Goal: Task Accomplishment & Management: Use online tool/utility

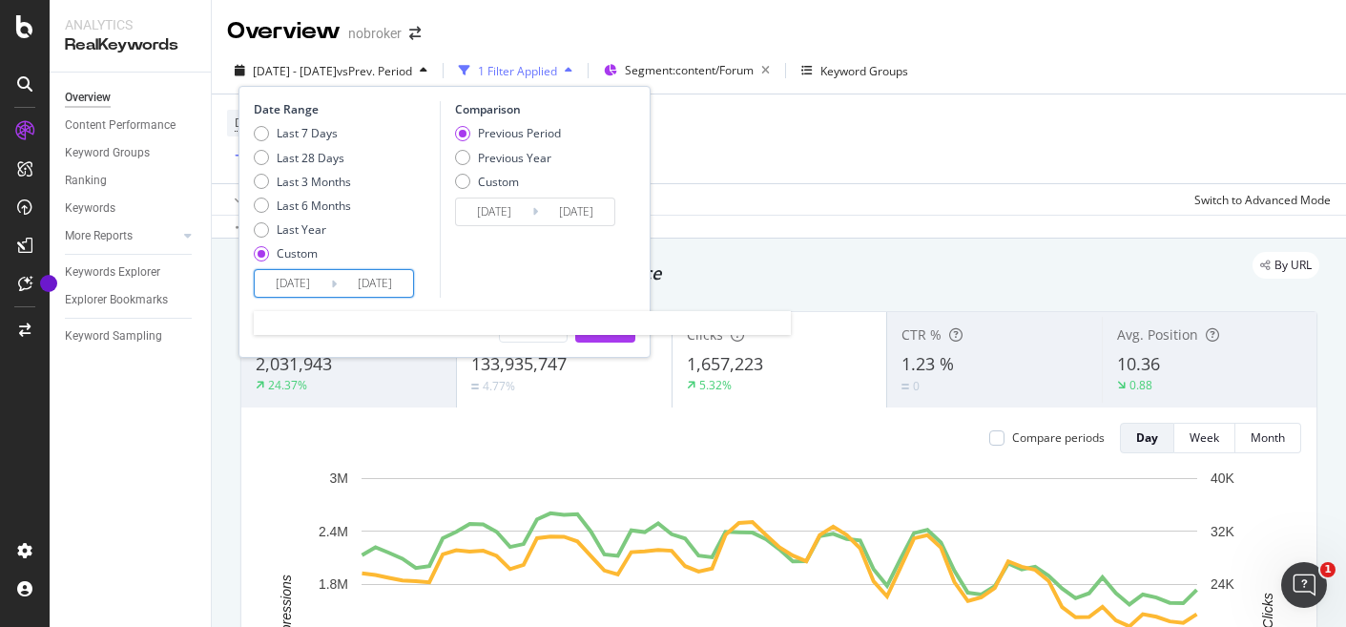
click at [297, 282] on input "[DATE]" at bounding box center [293, 283] width 76 height 27
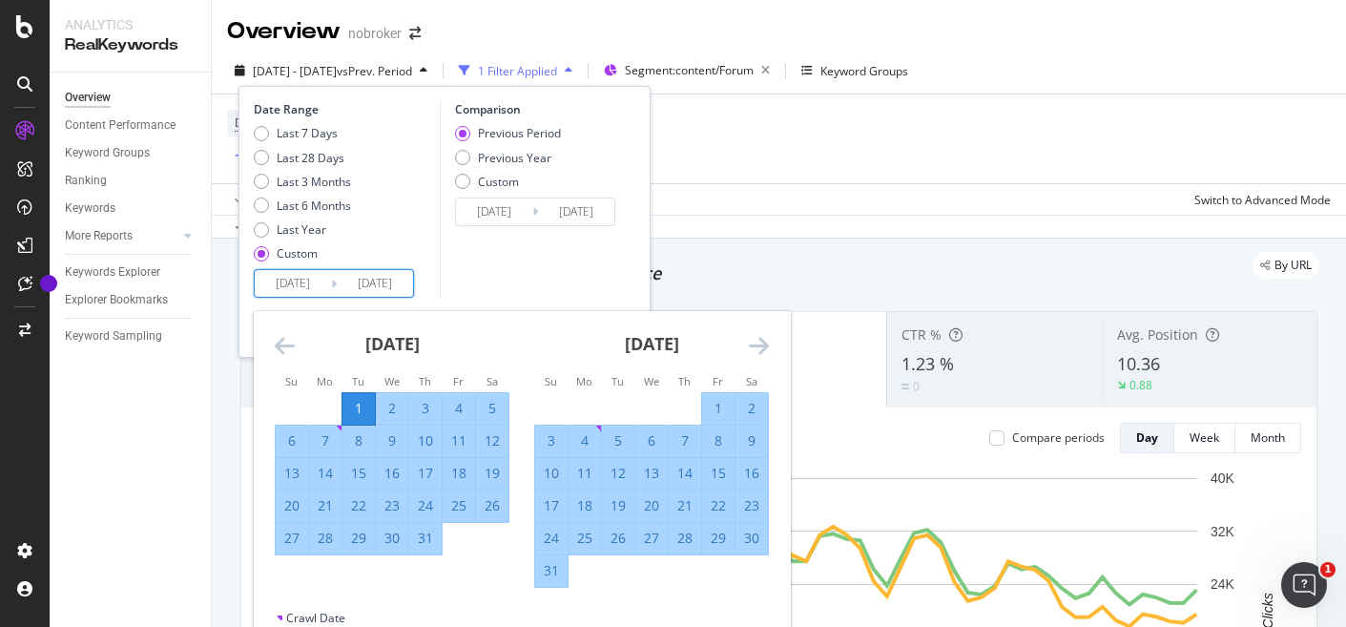
click at [711, 406] on div "1" at bounding box center [718, 408] width 32 height 19
type input "[DATE]"
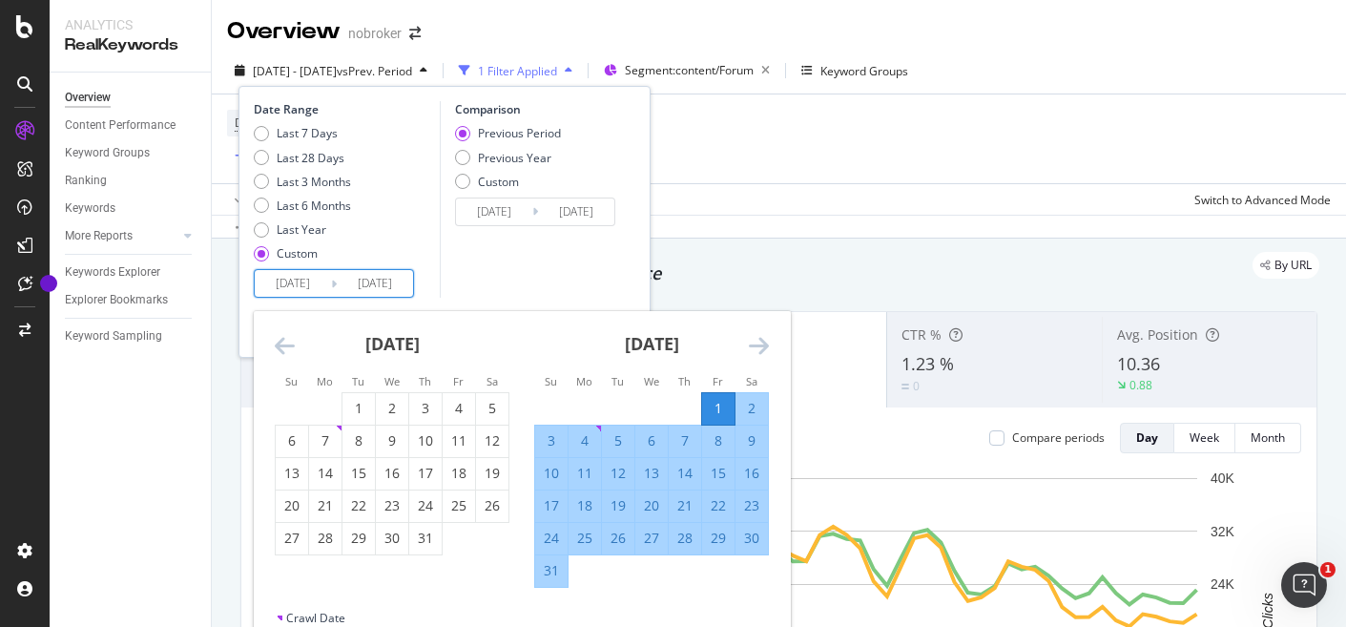
click at [553, 575] on div "31" at bounding box center [551, 570] width 32 height 19
type input "[DATE]"
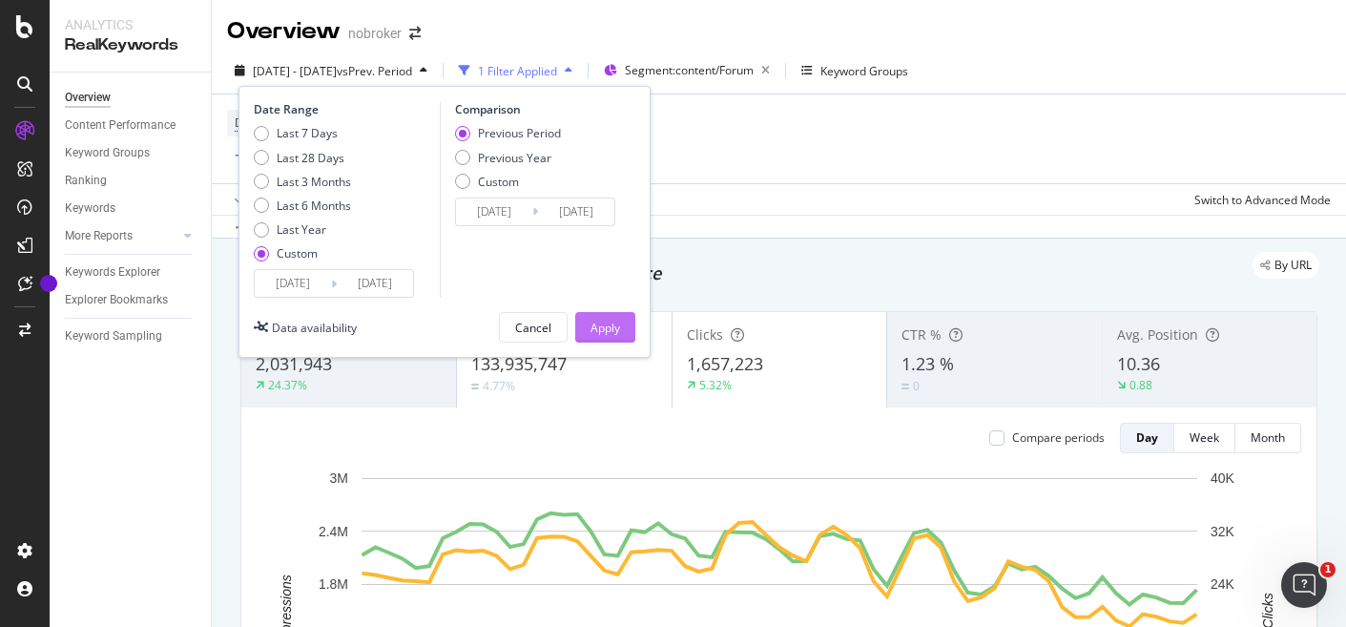
click at [610, 327] on div "Apply" at bounding box center [606, 328] width 30 height 16
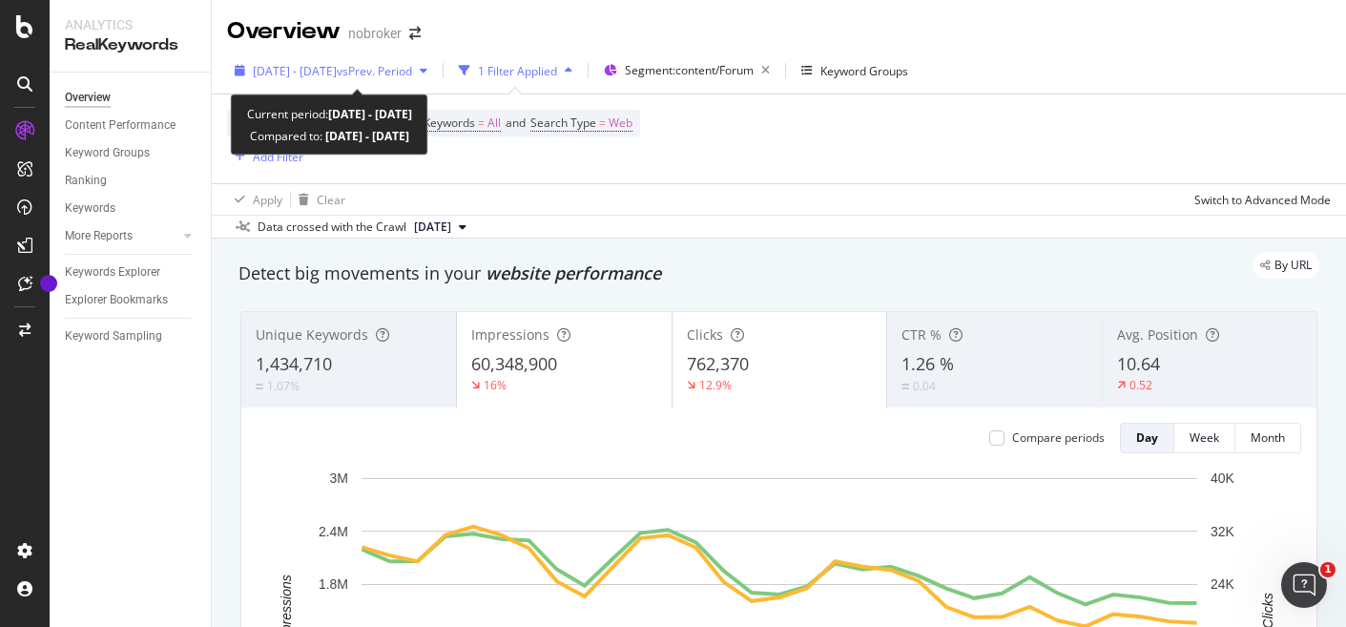
click at [427, 70] on icon "button" at bounding box center [424, 70] width 8 height 11
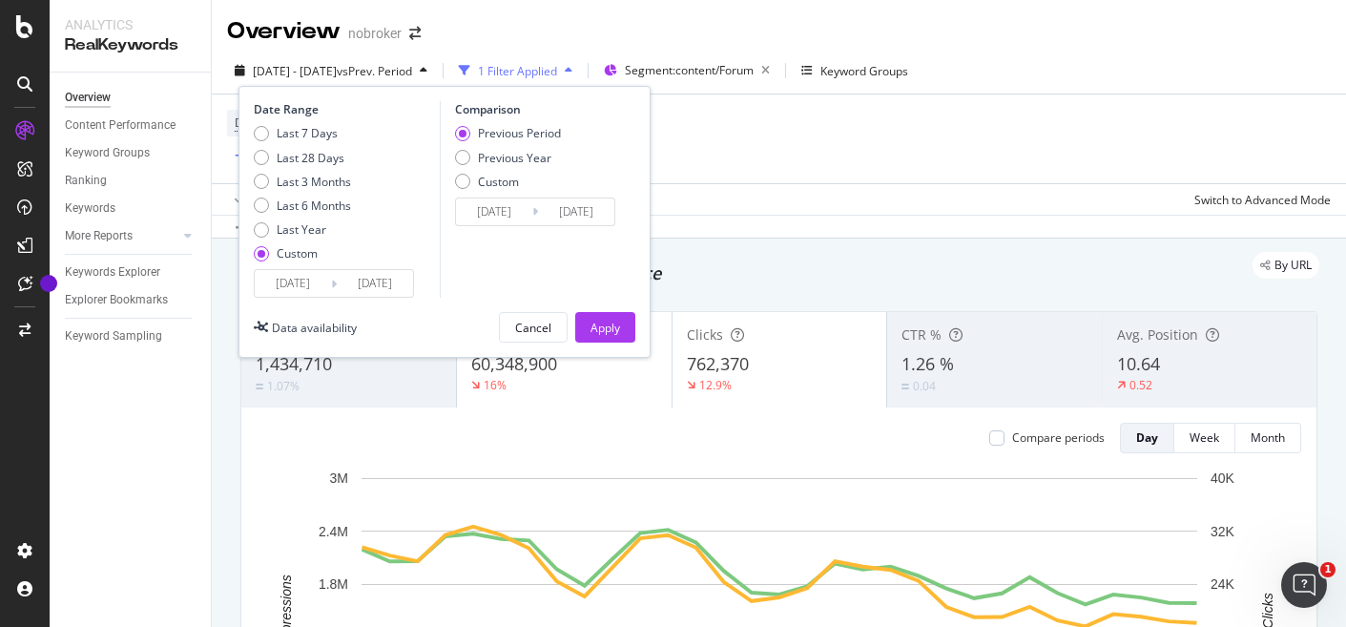
click at [293, 288] on input "[DATE]" at bounding box center [293, 283] width 76 height 27
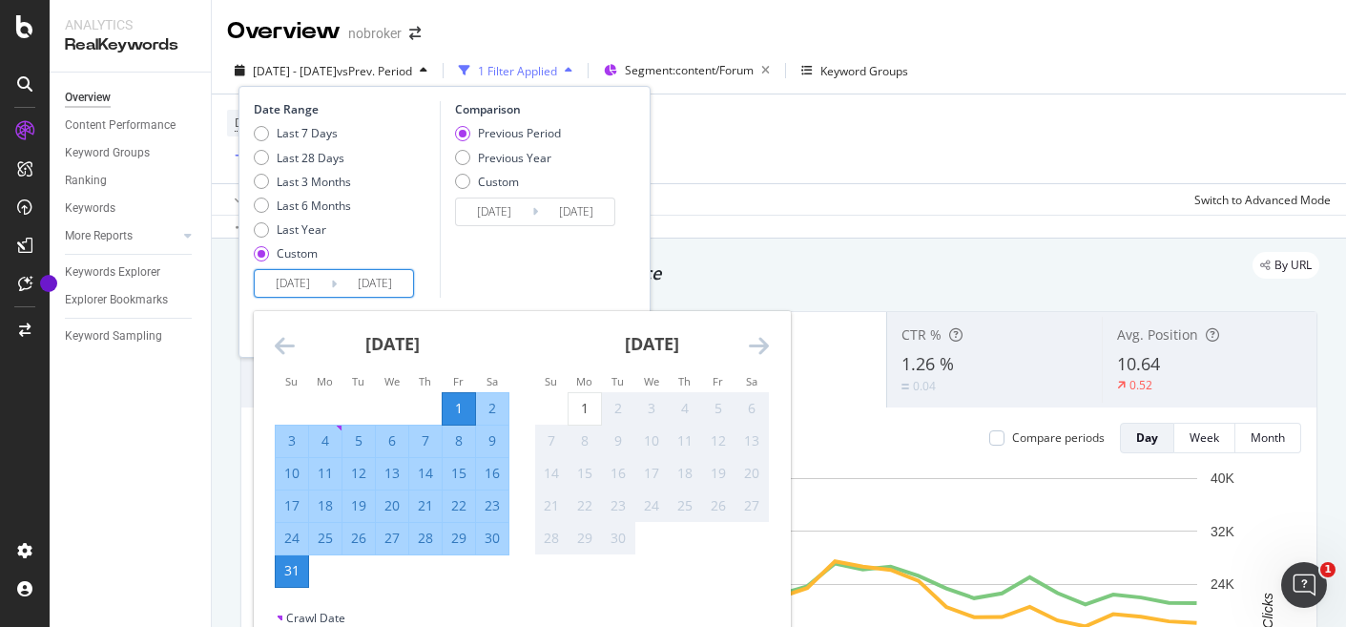
click at [280, 344] on icon "Move backward to switch to the previous month." at bounding box center [285, 345] width 20 height 23
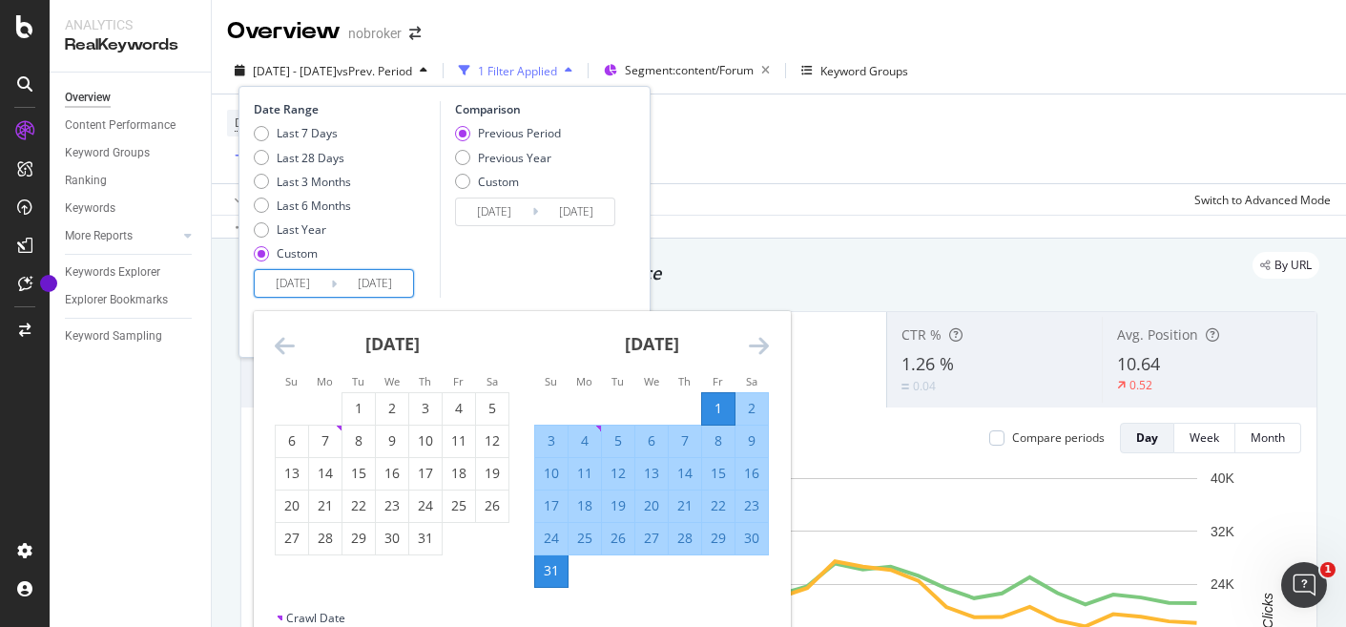
click at [280, 344] on icon "Move backward to switch to the previous month." at bounding box center [285, 345] width 20 height 23
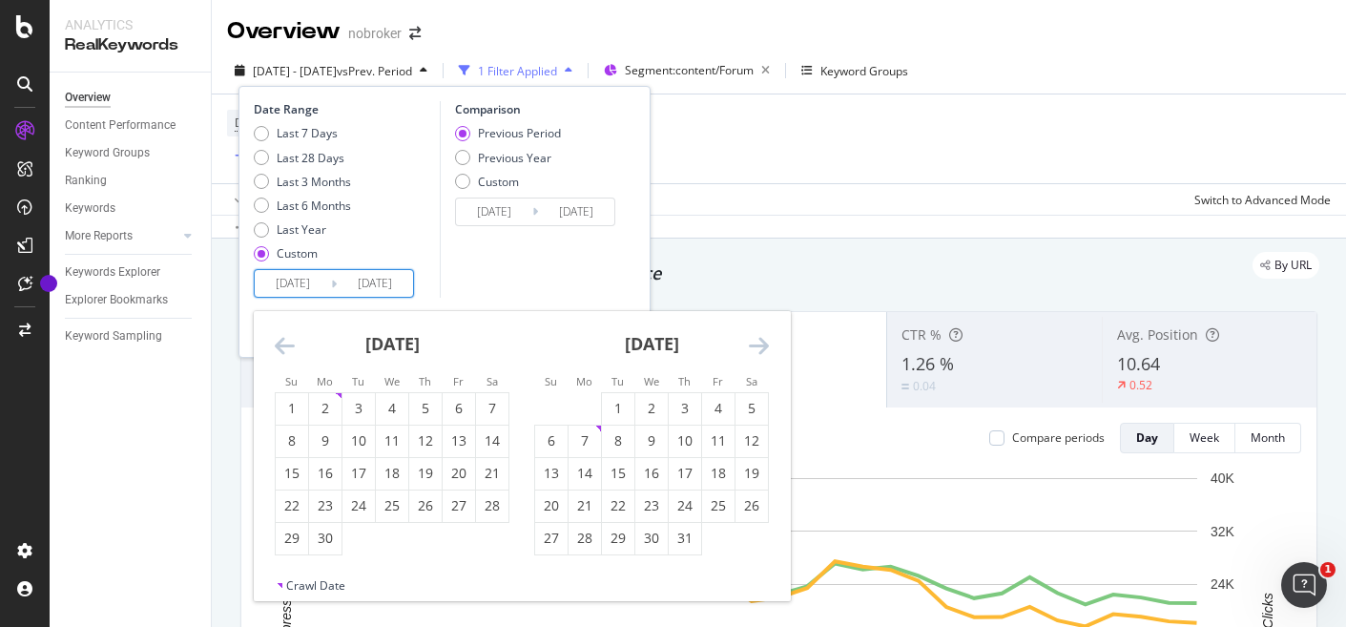
click at [280, 344] on icon "Move backward to switch to the previous month." at bounding box center [285, 345] width 20 height 23
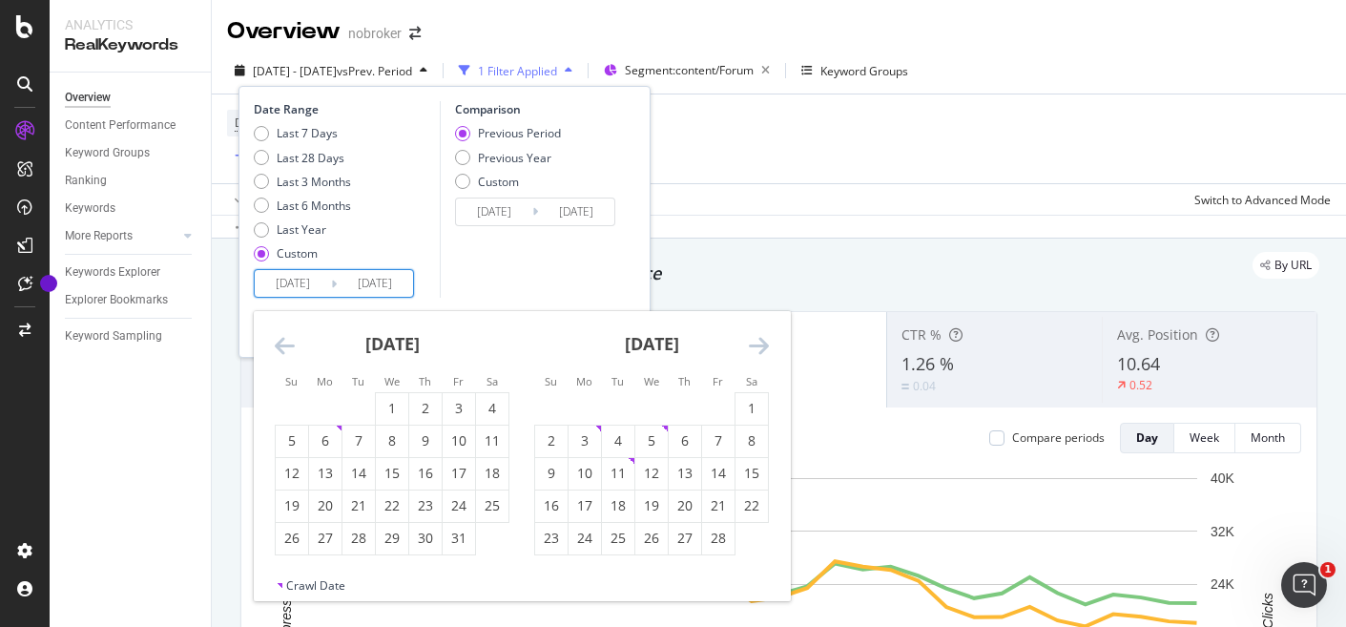
click at [281, 339] on icon "Move backward to switch to the previous month." at bounding box center [285, 345] width 20 height 23
click at [281, 338] on icon "Move backward to switch to the previous month." at bounding box center [285, 345] width 20 height 23
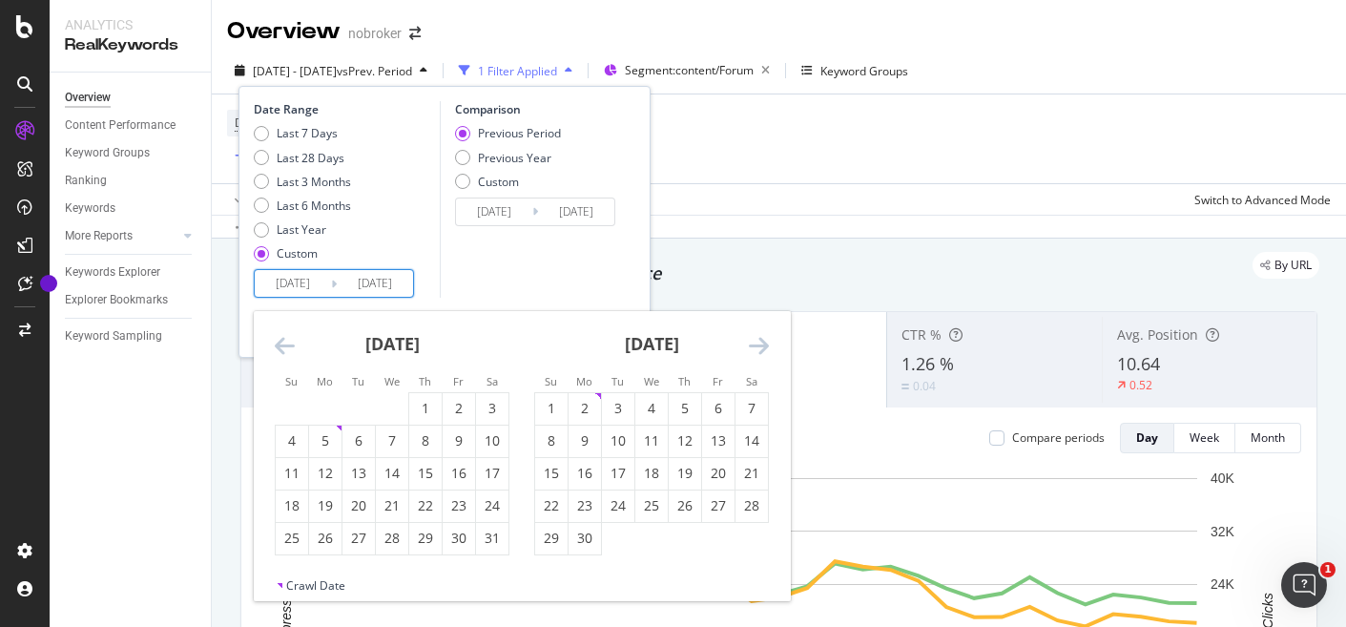
click at [281, 338] on icon "Move backward to switch to the previous month." at bounding box center [285, 345] width 20 height 23
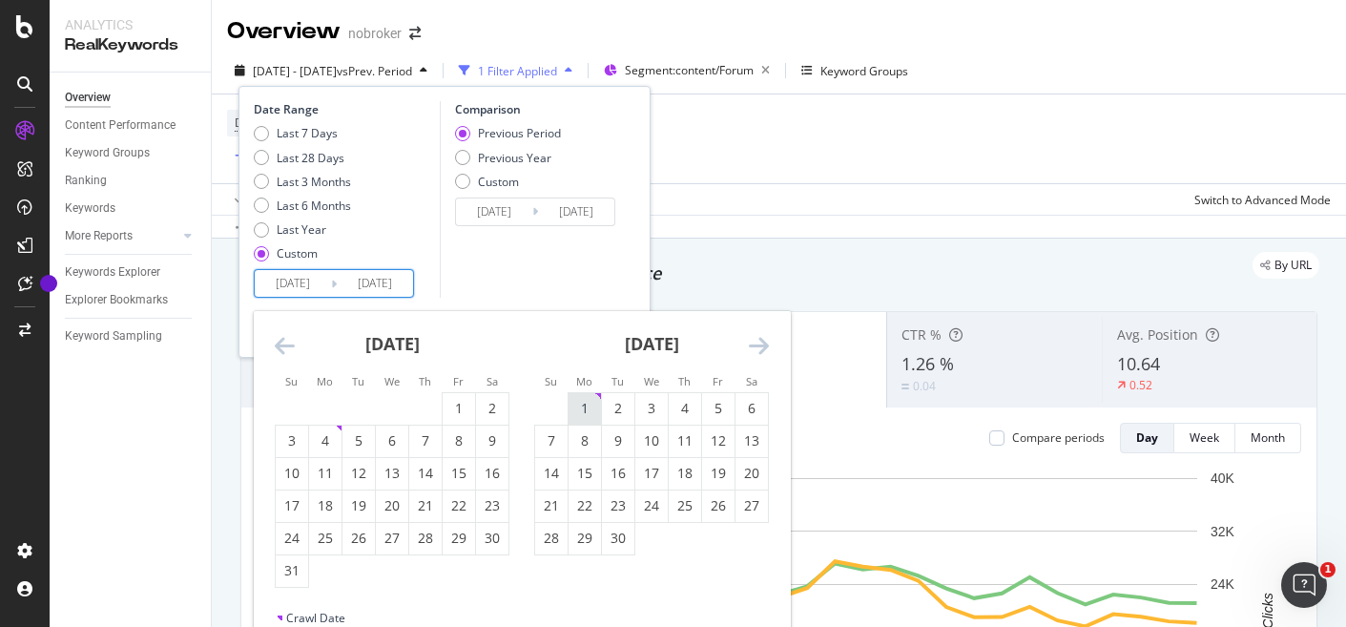
click at [581, 406] on div "1" at bounding box center [585, 408] width 32 height 19
type input "[DATE]"
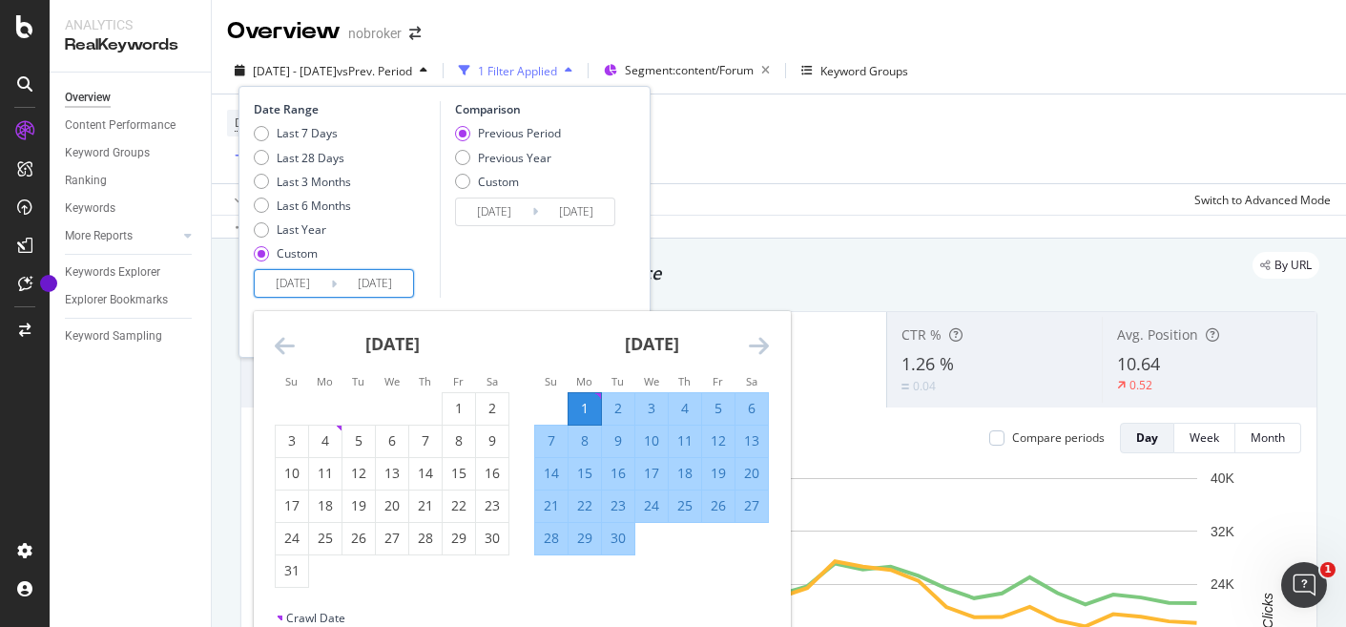
click at [766, 342] on icon "Move forward to switch to the next month." at bounding box center [759, 345] width 20 height 23
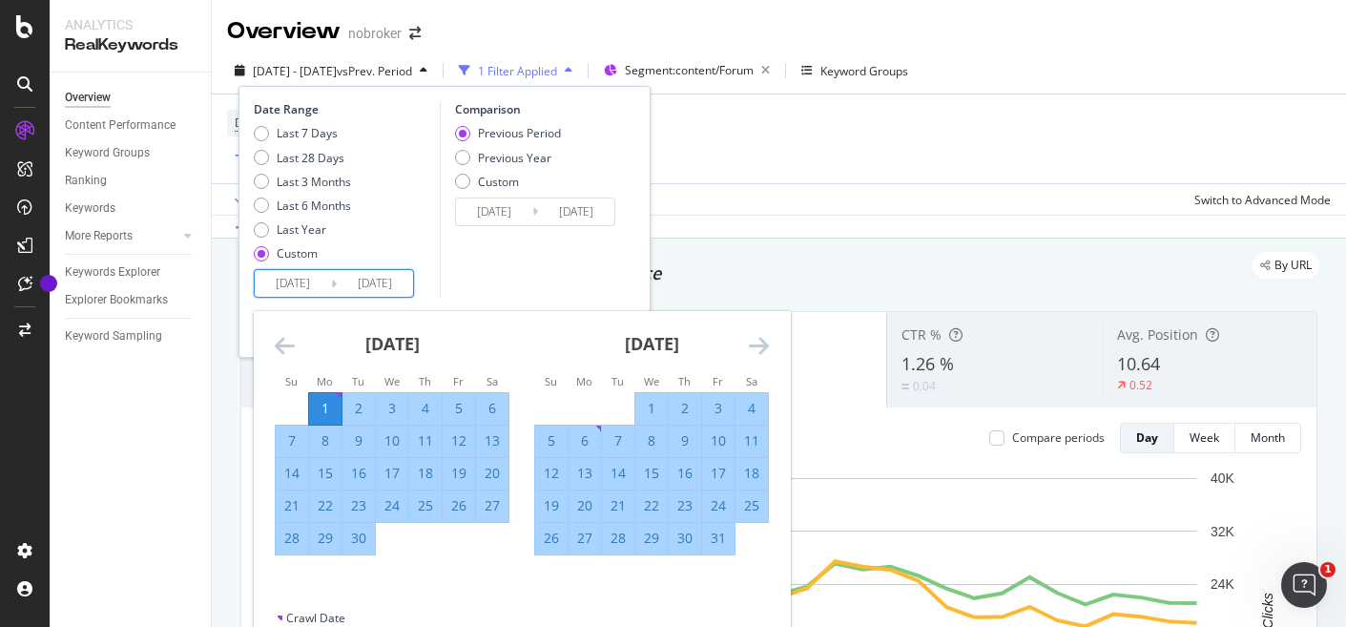
click at [766, 342] on icon "Move forward to switch to the next month." at bounding box center [759, 345] width 20 height 23
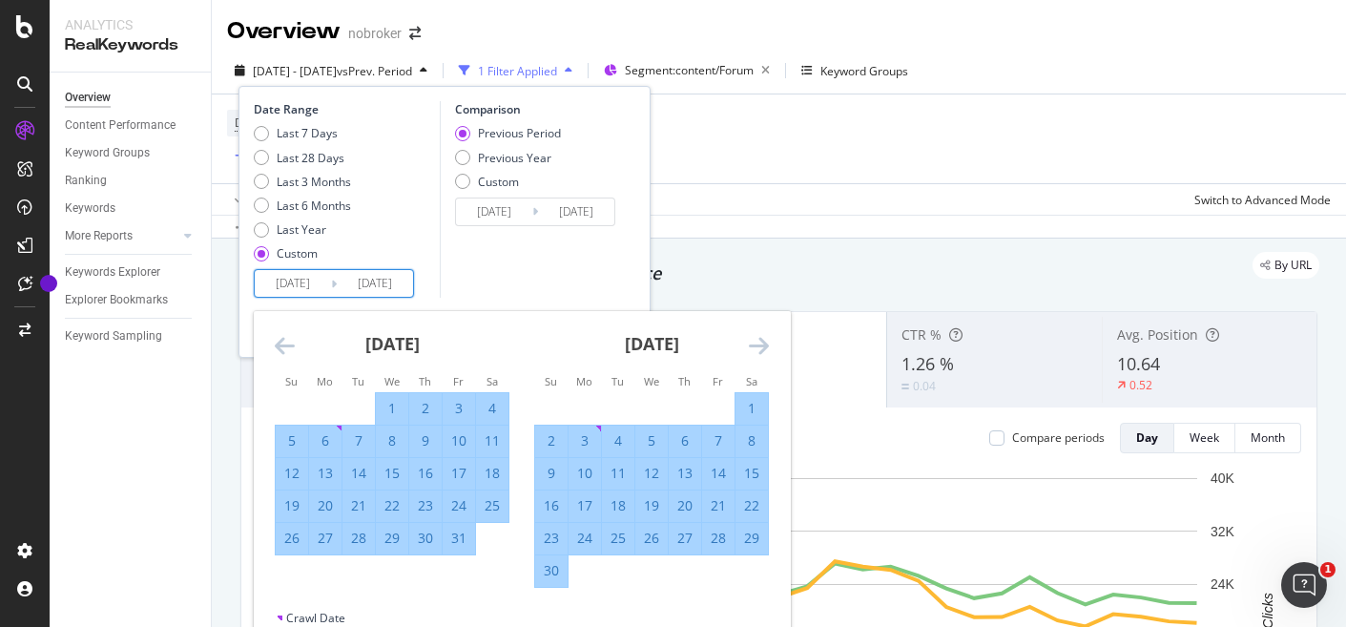
click at [552, 572] on div "30" at bounding box center [551, 570] width 32 height 19
type input "[DATE]"
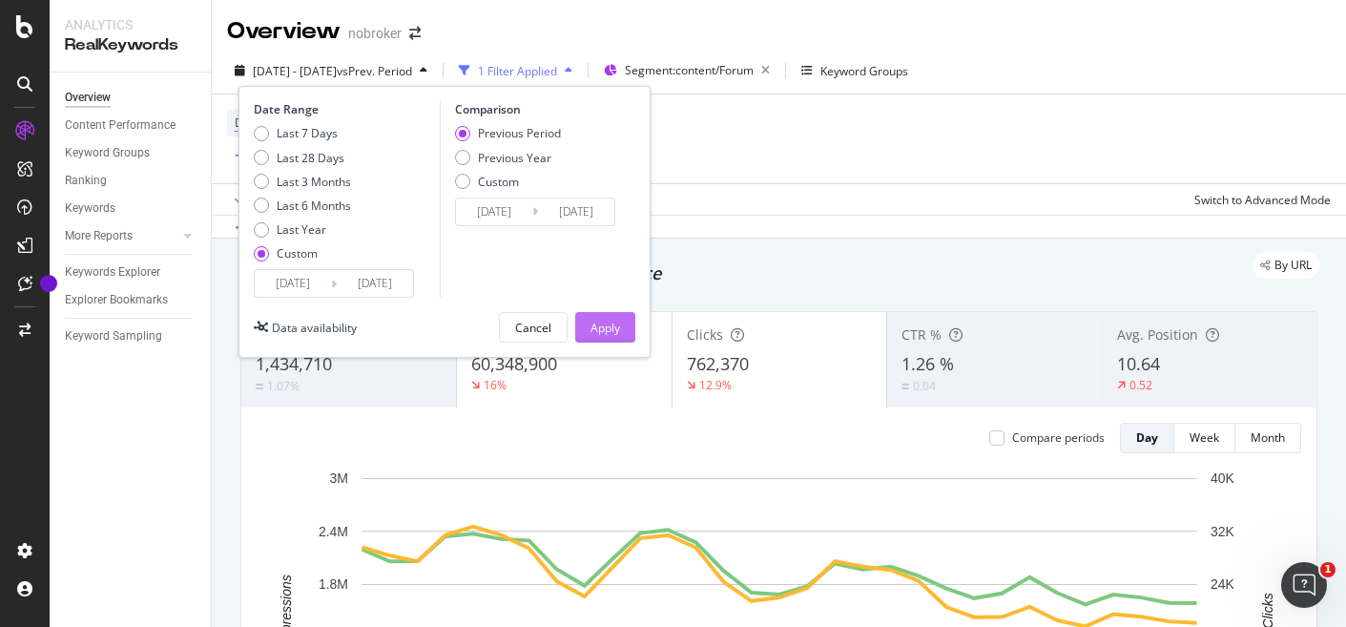
click at [615, 323] on div "Apply" at bounding box center [606, 328] width 30 height 16
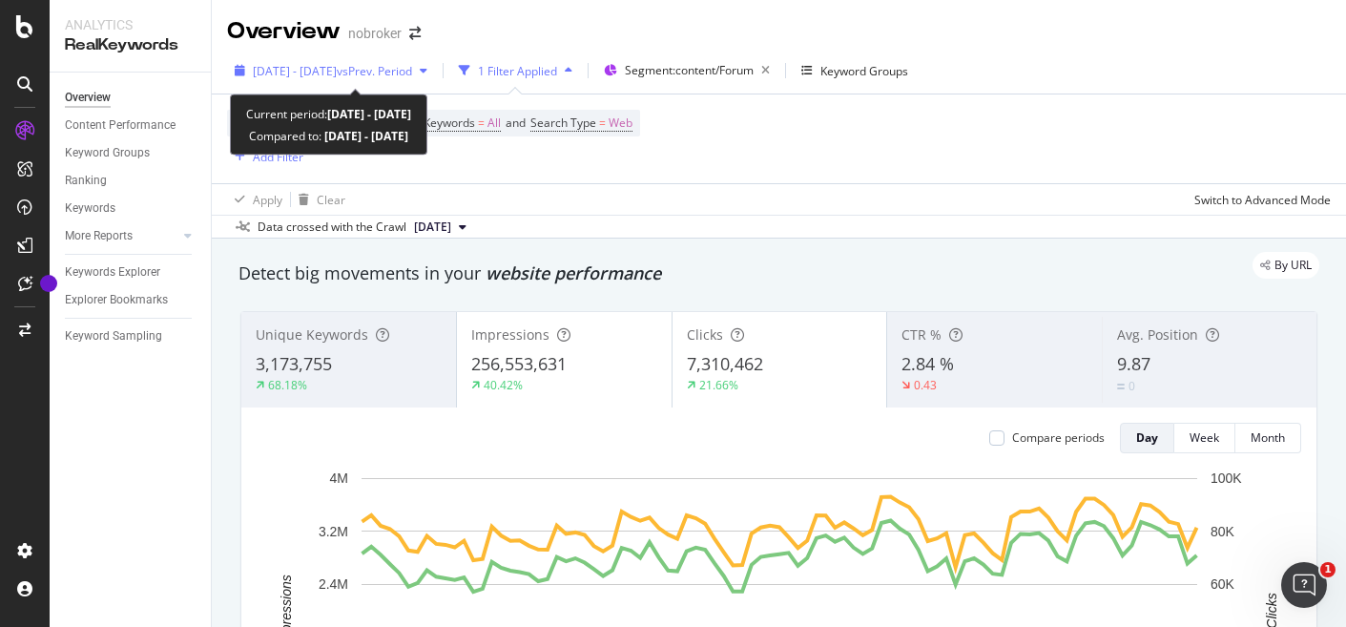
click at [427, 69] on icon "button" at bounding box center [424, 70] width 8 height 11
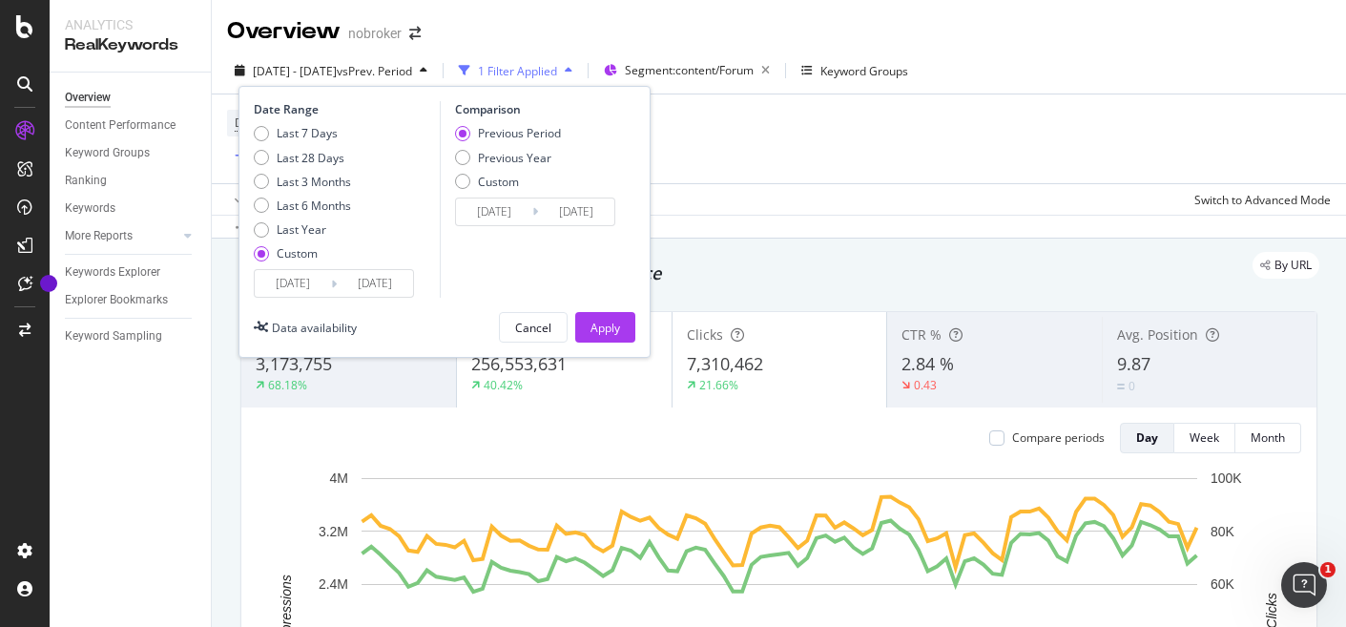
click at [300, 269] on div "[DATE] Navigate forward to interact with the calendar and select a date. Press …" at bounding box center [334, 283] width 160 height 29
click at [298, 285] on input "[DATE]" at bounding box center [293, 283] width 76 height 27
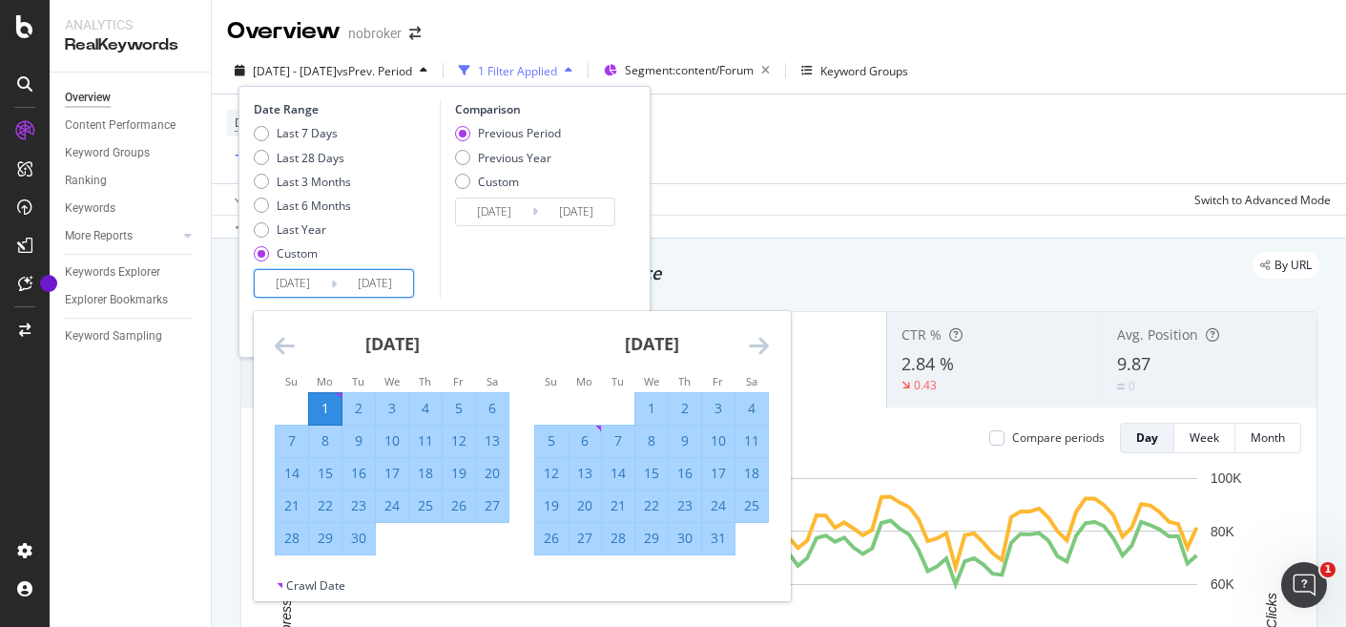
click at [280, 341] on icon "Move backward to switch to the previous month." at bounding box center [285, 345] width 20 height 23
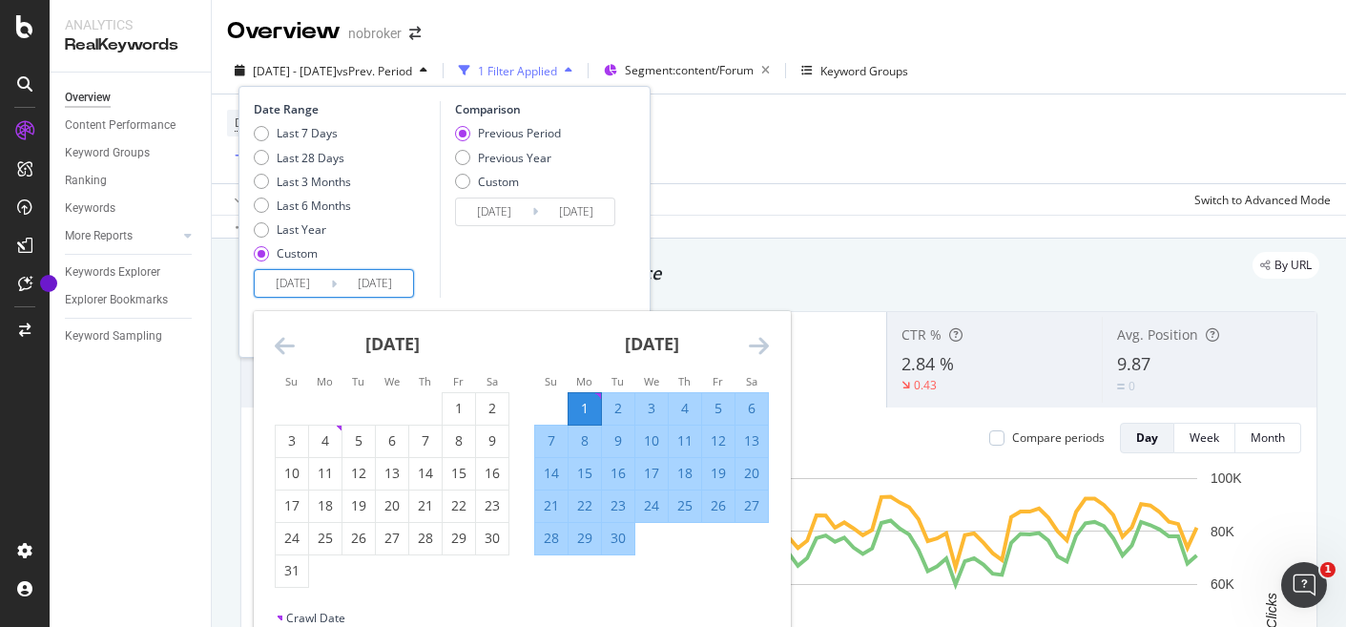
click at [280, 341] on icon "Move backward to switch to the previous month." at bounding box center [285, 345] width 20 height 23
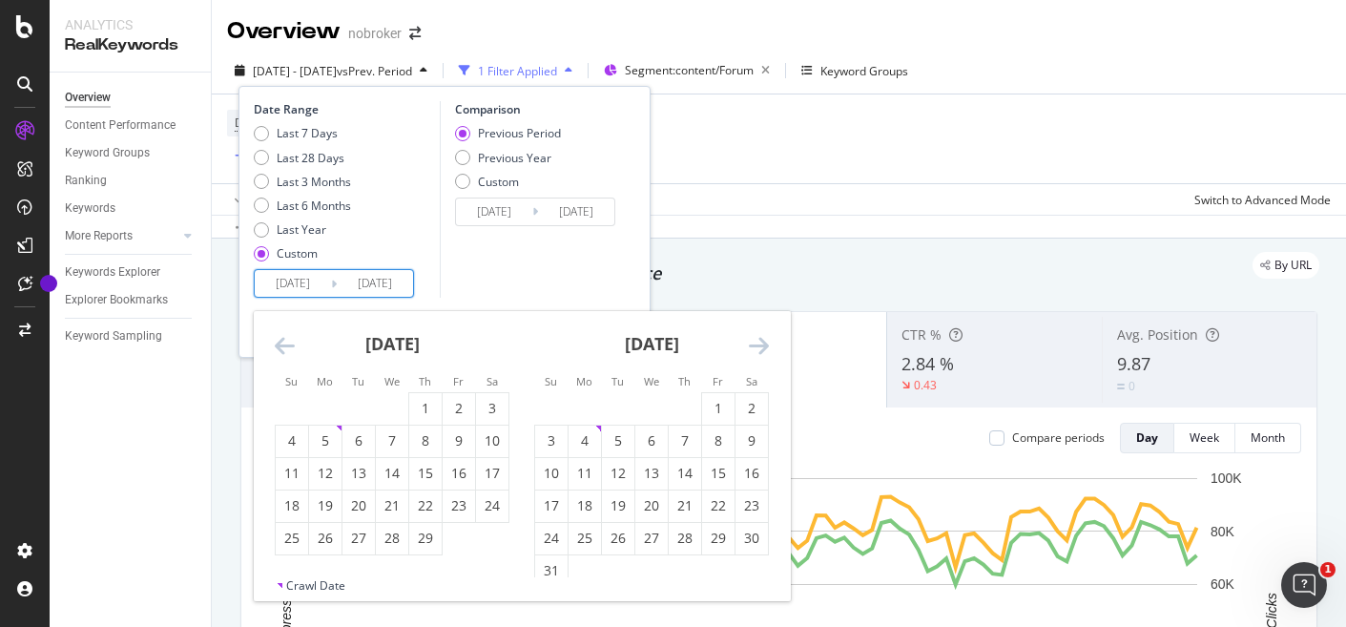
click at [280, 341] on icon "Move backward to switch to the previous month." at bounding box center [285, 345] width 20 height 23
click at [332, 406] on div "1" at bounding box center [325, 408] width 32 height 19
type input "[DATE]"
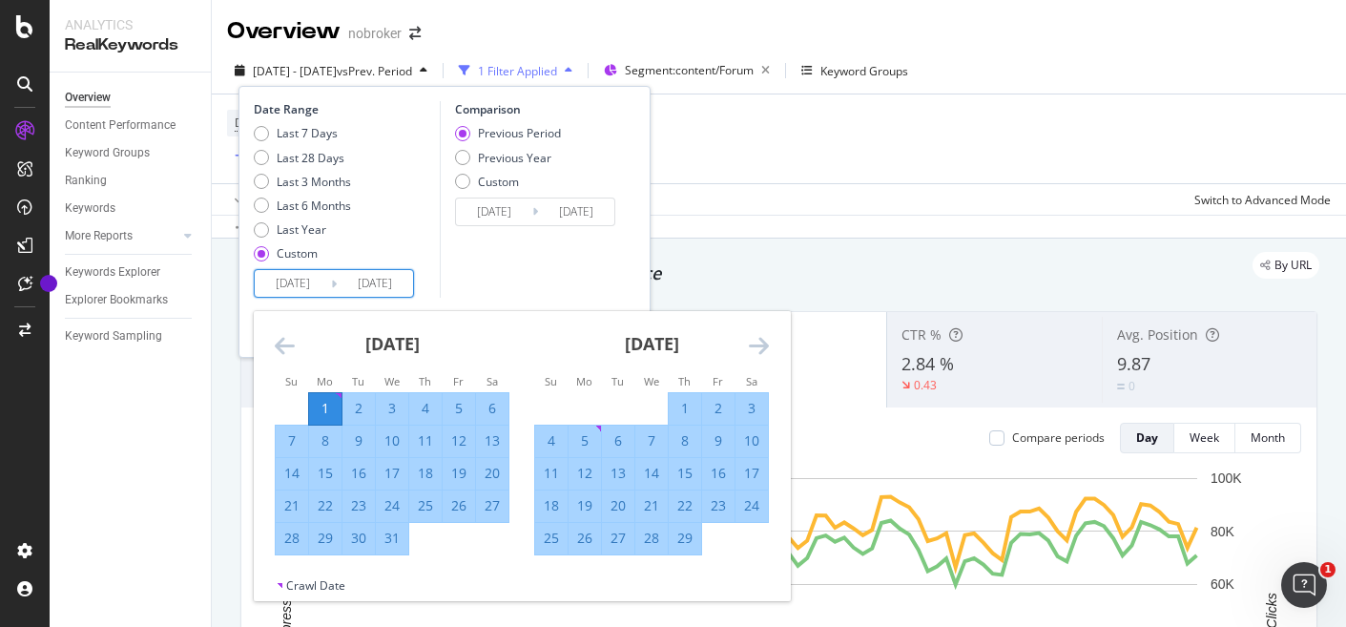
click at [762, 344] on icon "Move forward to switch to the next month." at bounding box center [759, 345] width 20 height 23
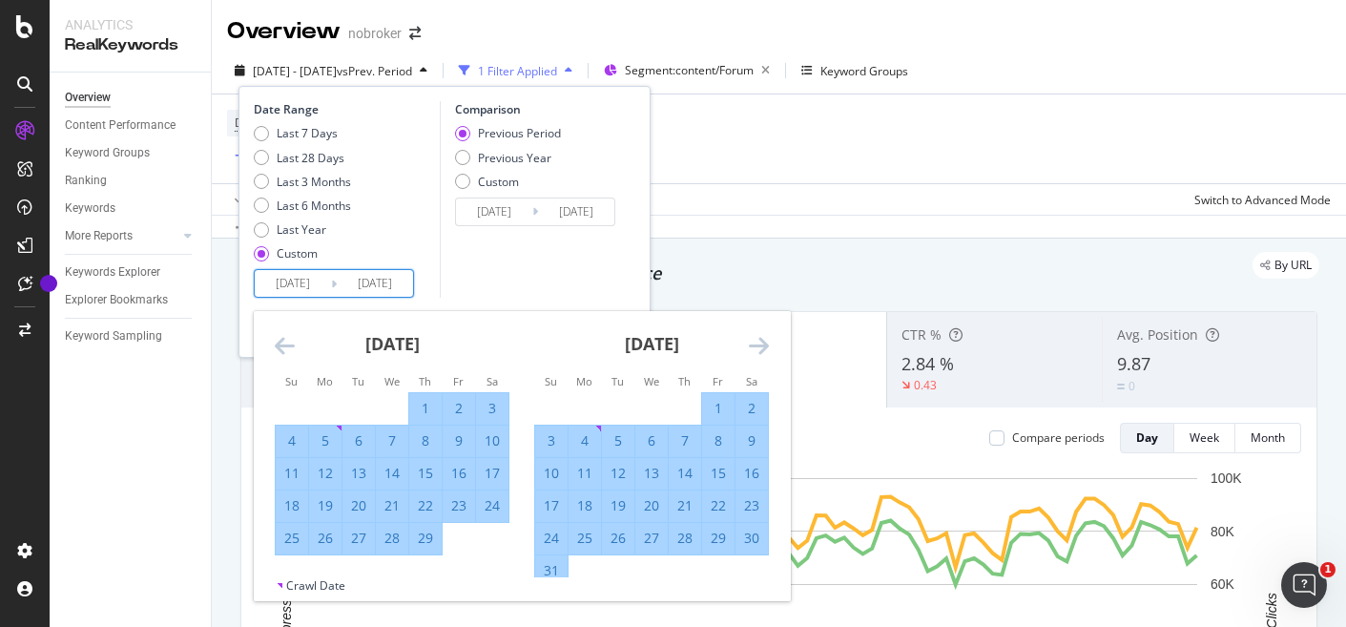
click at [556, 569] on div "31" at bounding box center [551, 570] width 32 height 19
type input "[DATE]"
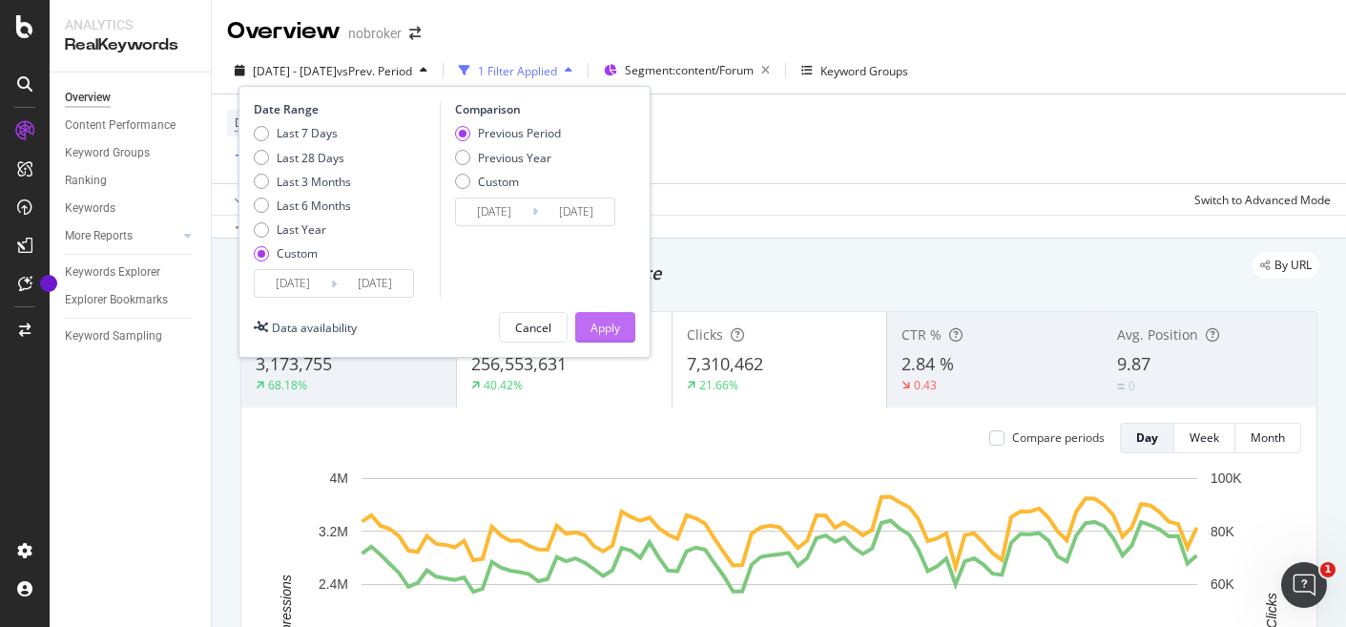
click at [614, 333] on div "Apply" at bounding box center [606, 328] width 30 height 16
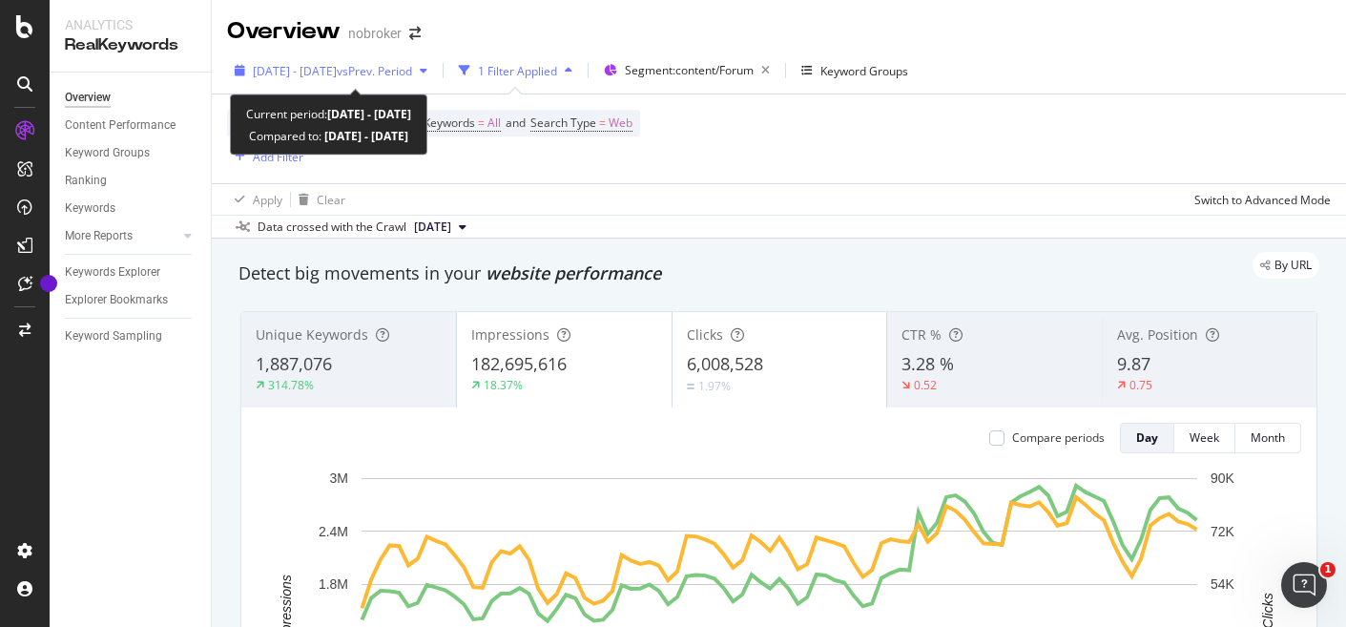
click at [427, 69] on icon "button" at bounding box center [424, 70] width 8 height 11
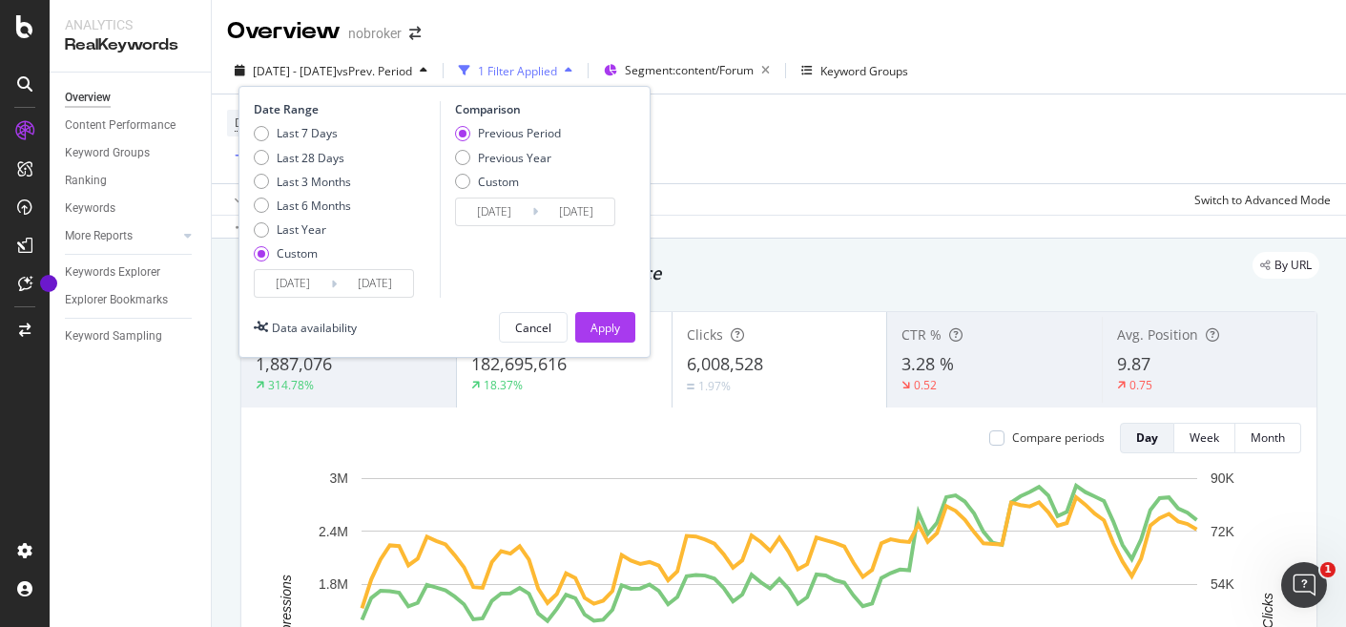
click at [297, 283] on input "[DATE]" at bounding box center [293, 283] width 76 height 27
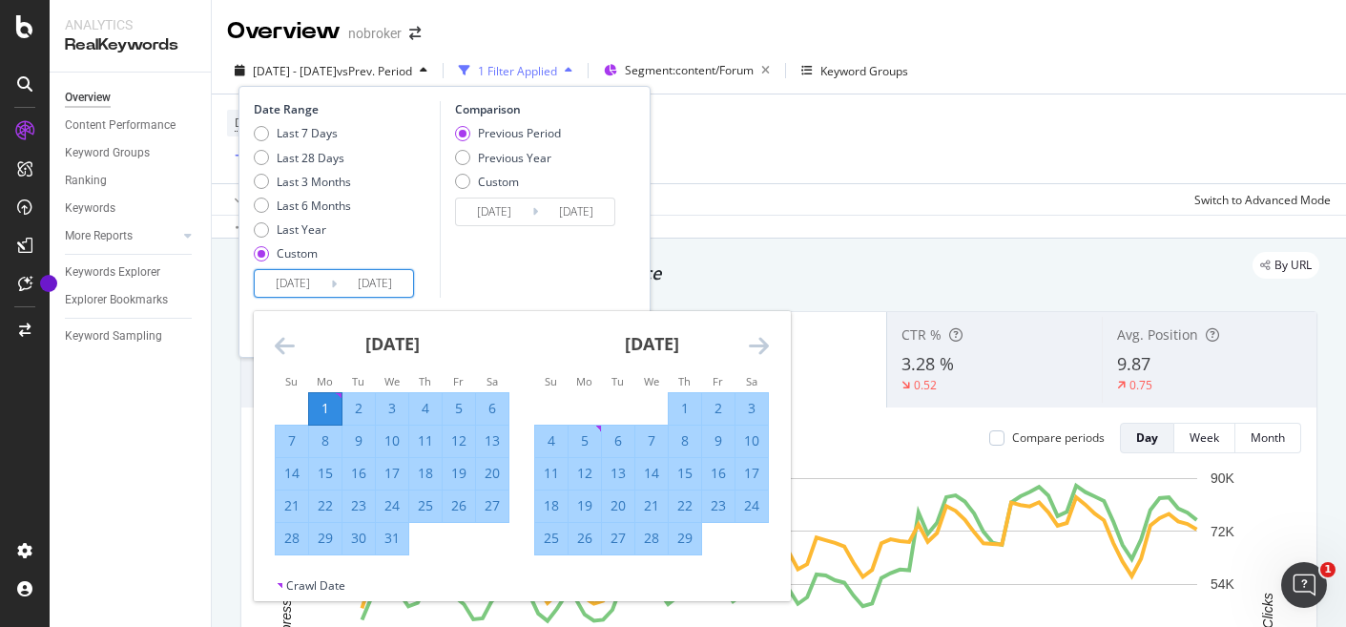
click at [763, 341] on icon "Move forward to switch to the next month." at bounding box center [759, 345] width 20 height 23
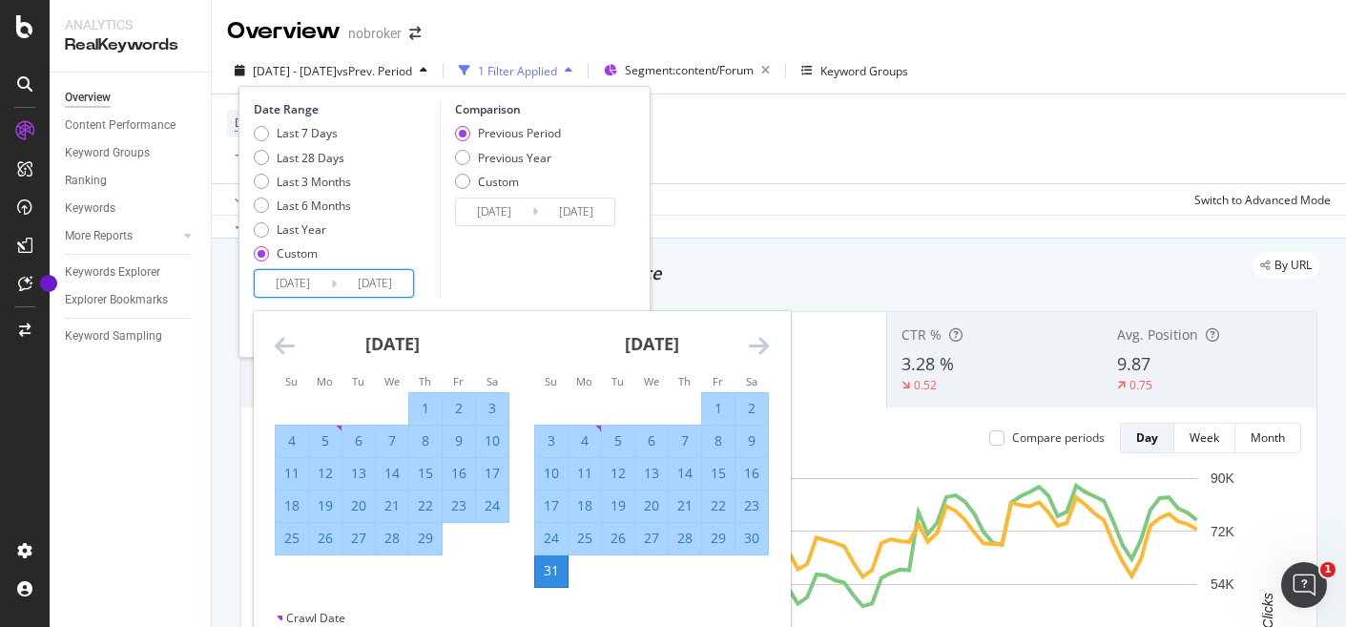
click at [763, 346] on icon "Move forward to switch to the next month." at bounding box center [759, 345] width 20 height 23
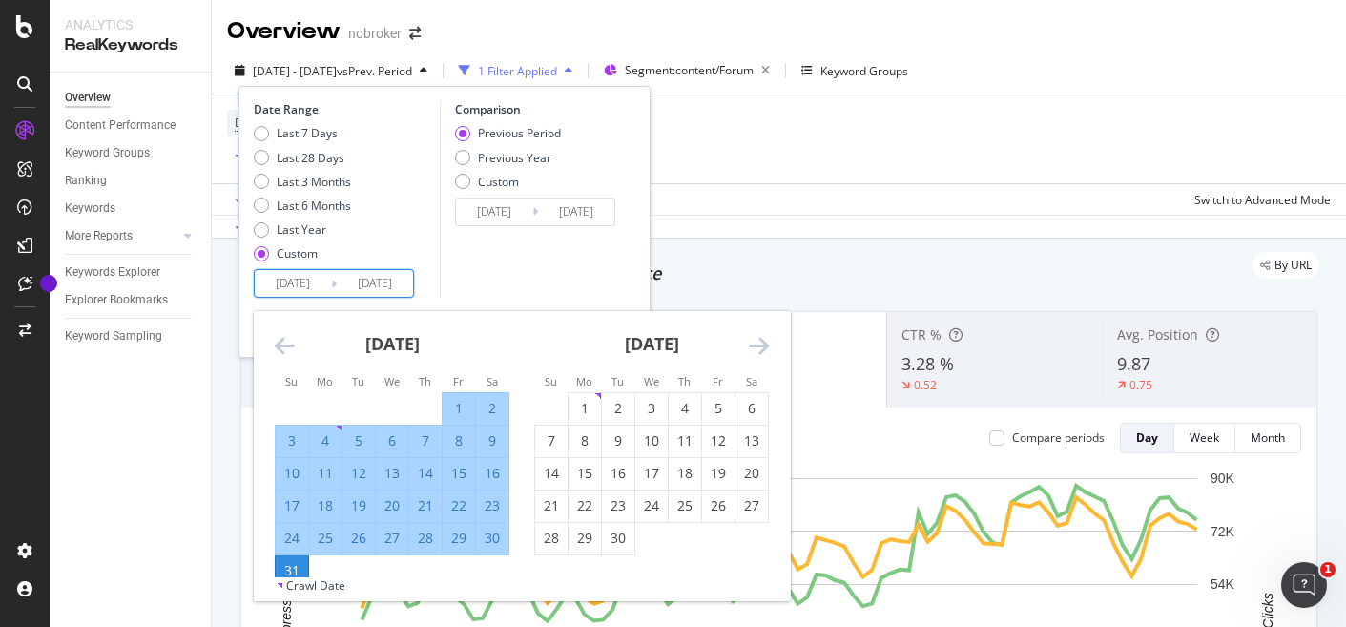
click at [763, 346] on icon "Move forward to switch to the next month." at bounding box center [759, 345] width 20 height 23
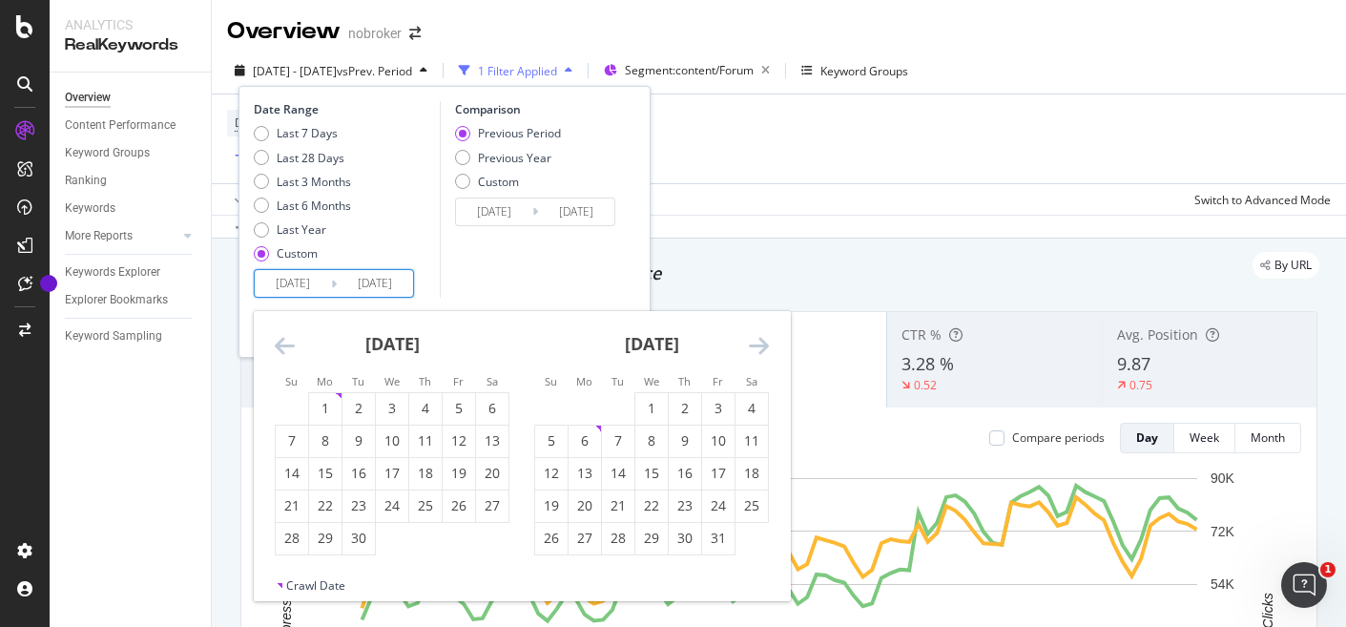
click at [763, 346] on icon "Move forward to switch to the next month." at bounding box center [759, 345] width 20 height 23
click at [586, 406] on div "1" at bounding box center [585, 408] width 32 height 19
type input "[DATE]"
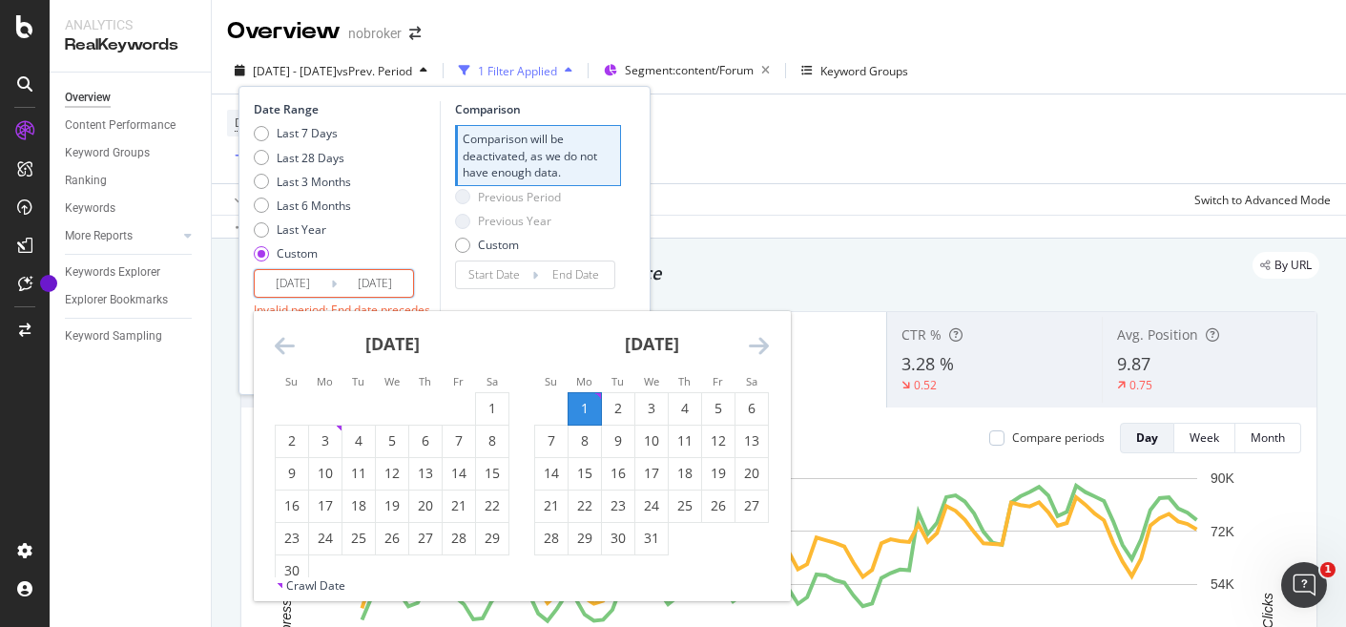
click at [759, 343] on icon "Move forward to switch to the next month." at bounding box center [759, 345] width 20 height 23
click at [589, 541] on div "30" at bounding box center [585, 538] width 32 height 19
type input "[DATE]"
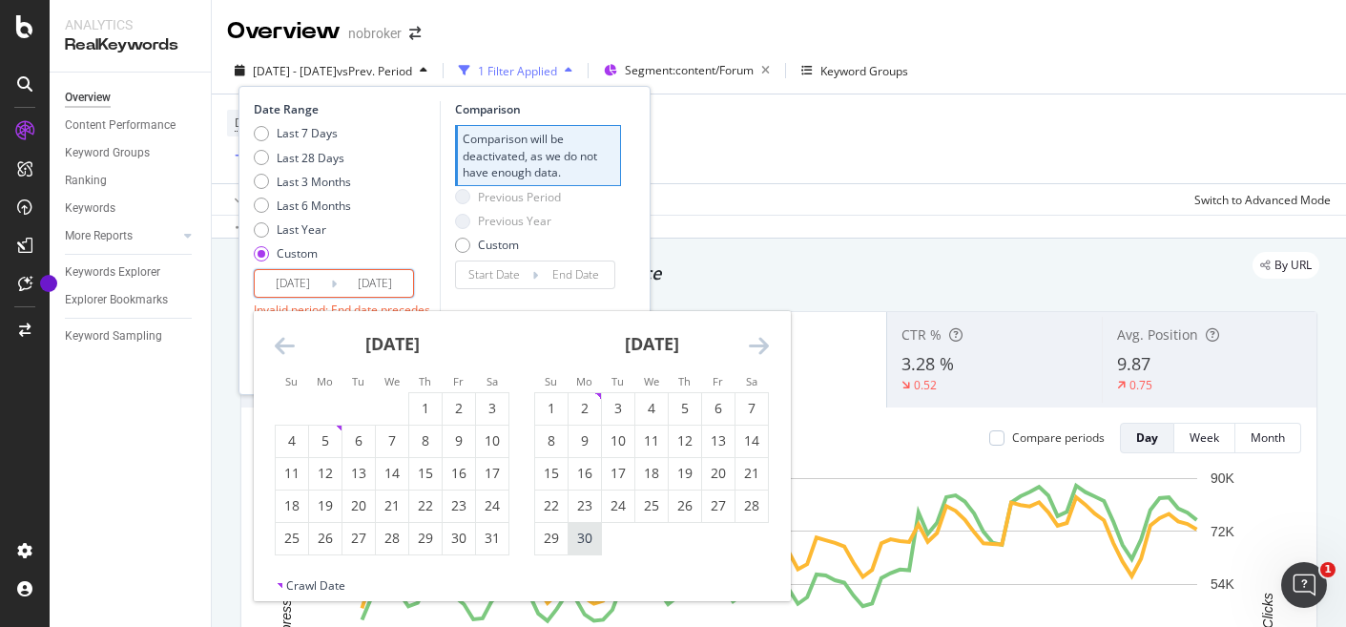
type input "[DATE]"
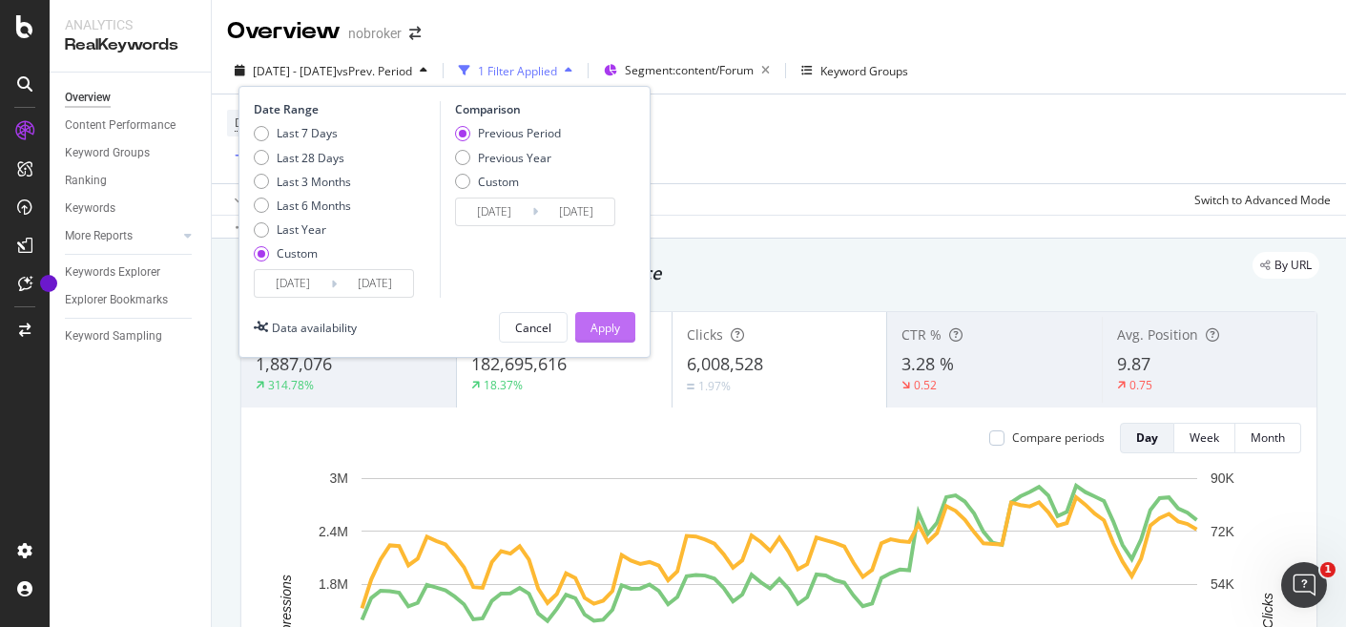
click at [602, 327] on div "Apply" at bounding box center [606, 328] width 30 height 16
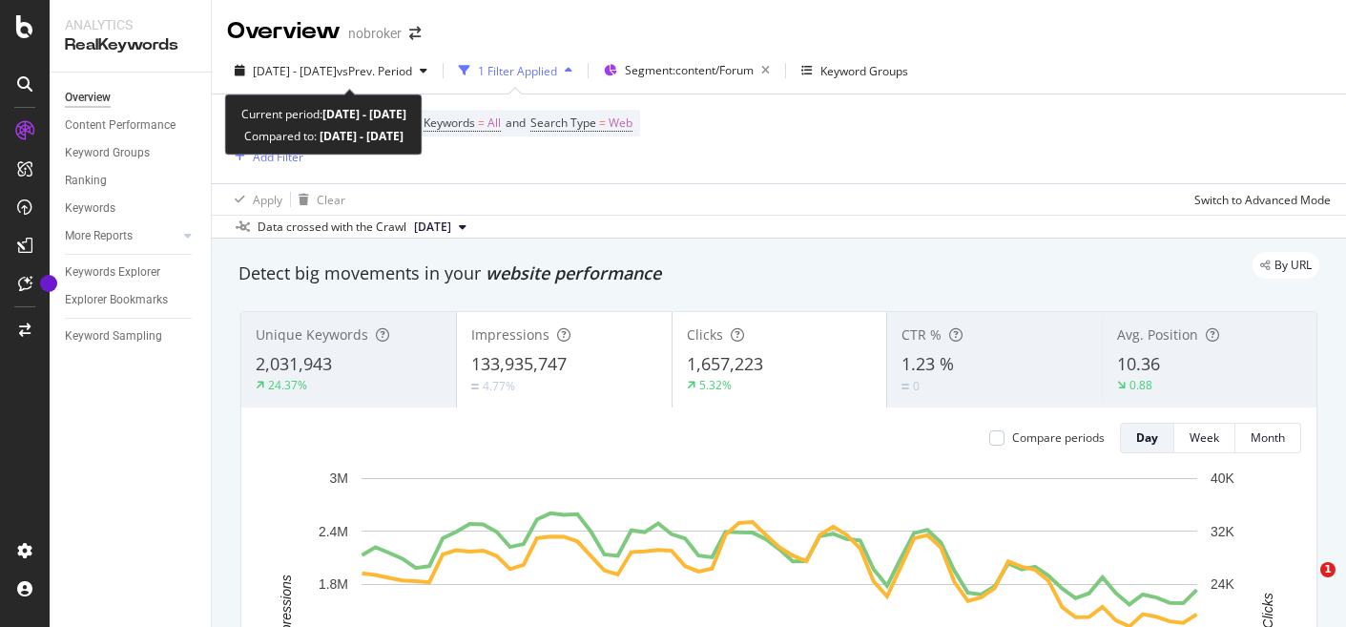
click at [427, 71] on icon "button" at bounding box center [424, 70] width 8 height 11
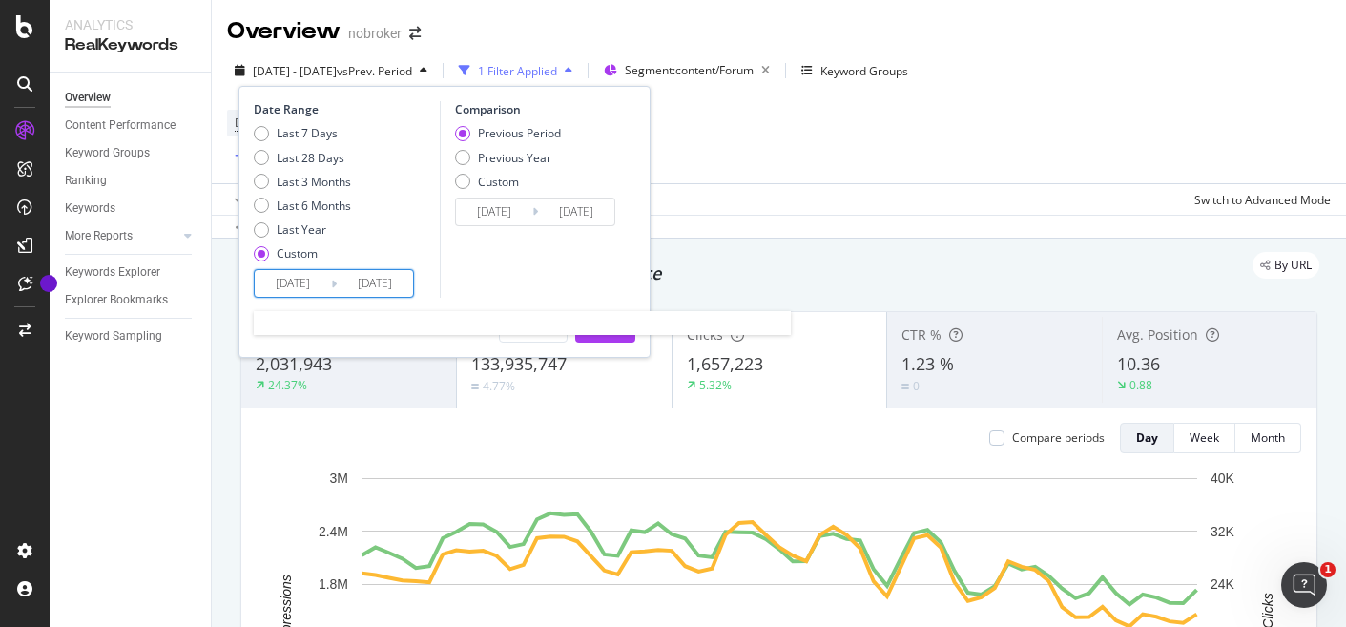
click at [291, 283] on input "[DATE]" at bounding box center [293, 283] width 76 height 27
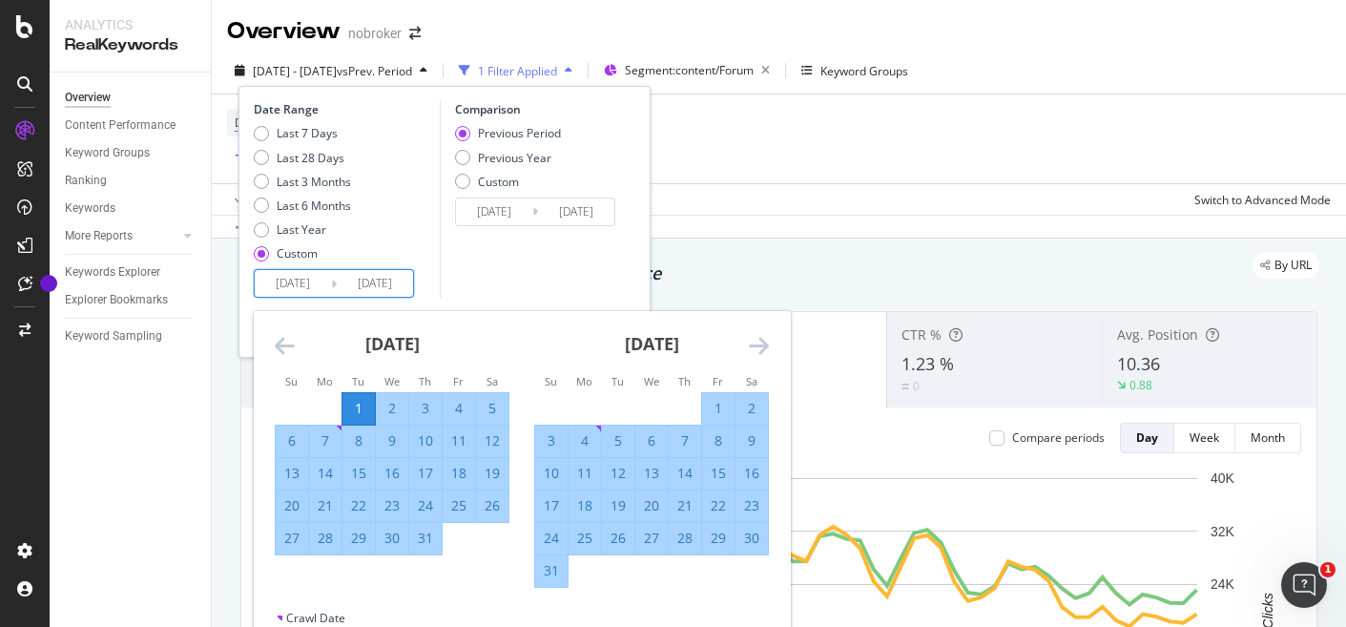
click at [767, 343] on icon "Move forward to switch to the next month." at bounding box center [759, 345] width 20 height 23
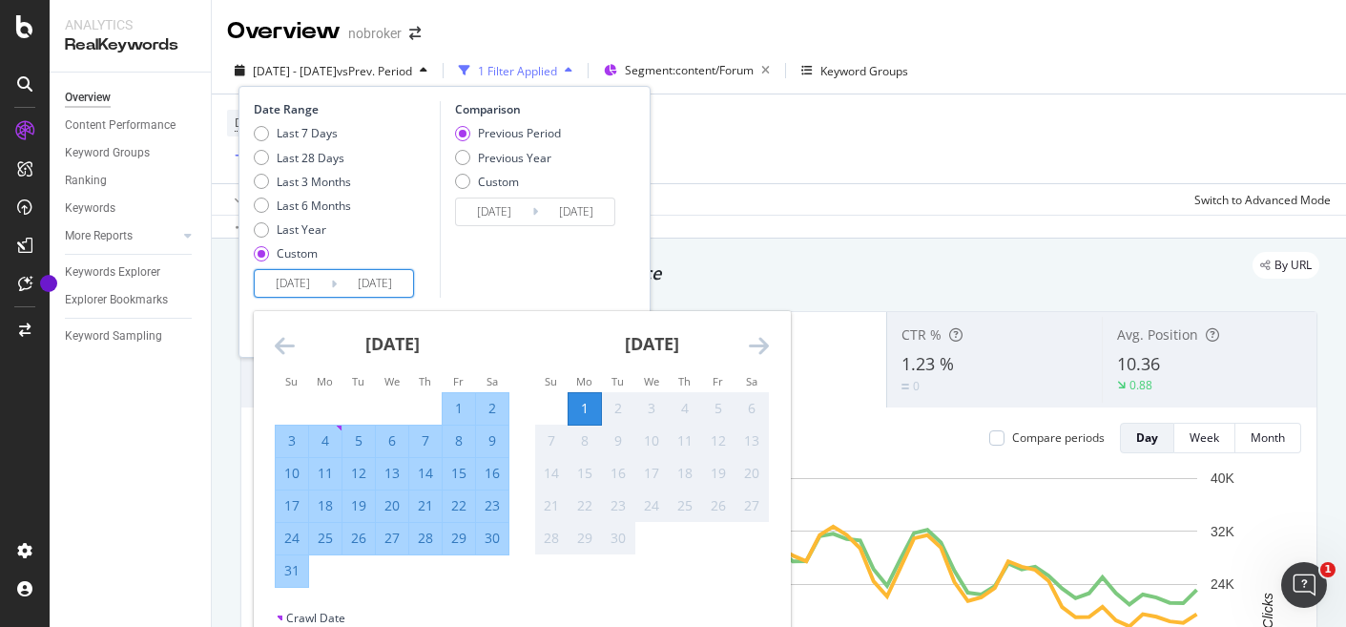
click at [302, 285] on input "[DATE]" at bounding box center [293, 283] width 76 height 27
click at [274, 348] on div "August 2025 1 2 3 4 5 6 7 8 9 10 11 12 13 14 15 16 17 18 19 20 21 22 23 24 25 2…" at bounding box center [392, 449] width 260 height 277
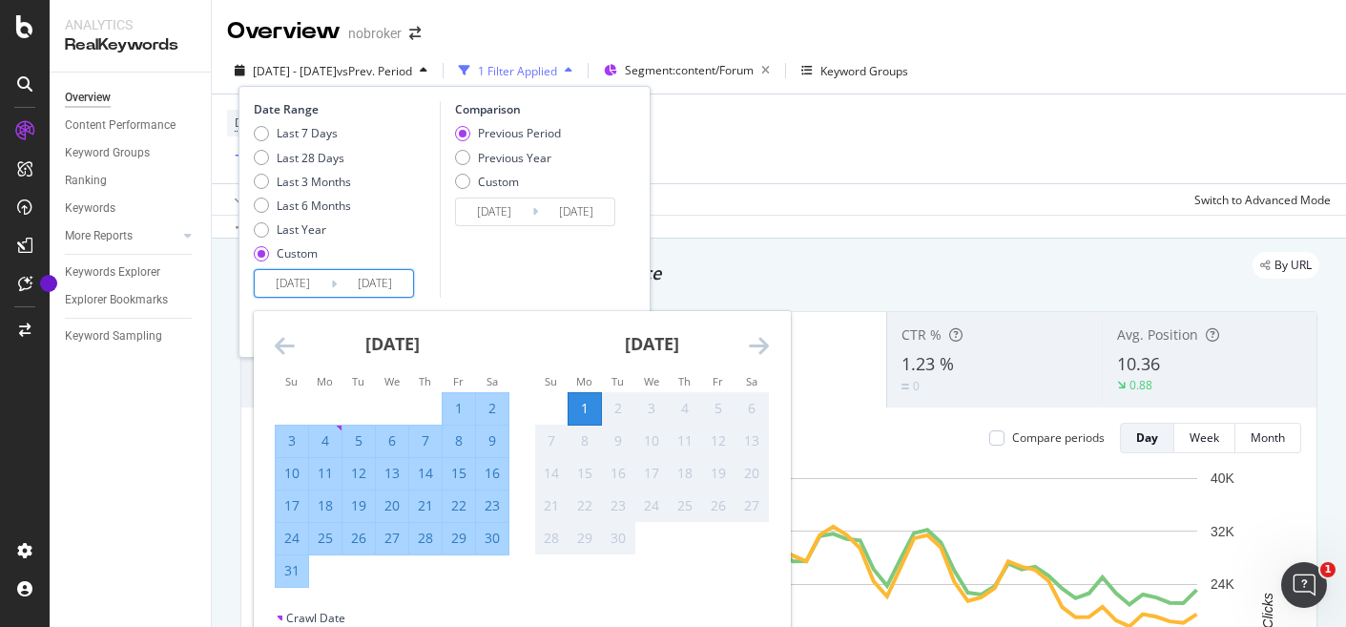
click at [276, 348] on icon "Move backward to switch to the previous month." at bounding box center [285, 345] width 20 height 23
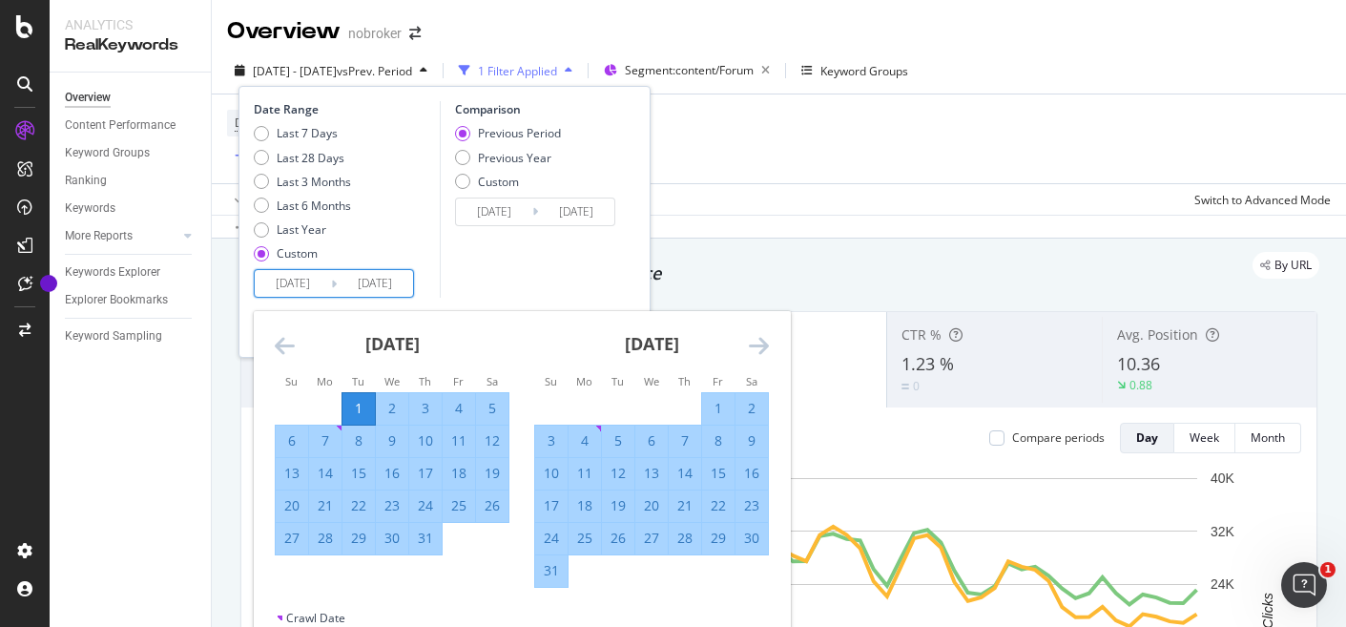
click at [276, 348] on icon "Move backward to switch to the previous month." at bounding box center [285, 345] width 20 height 23
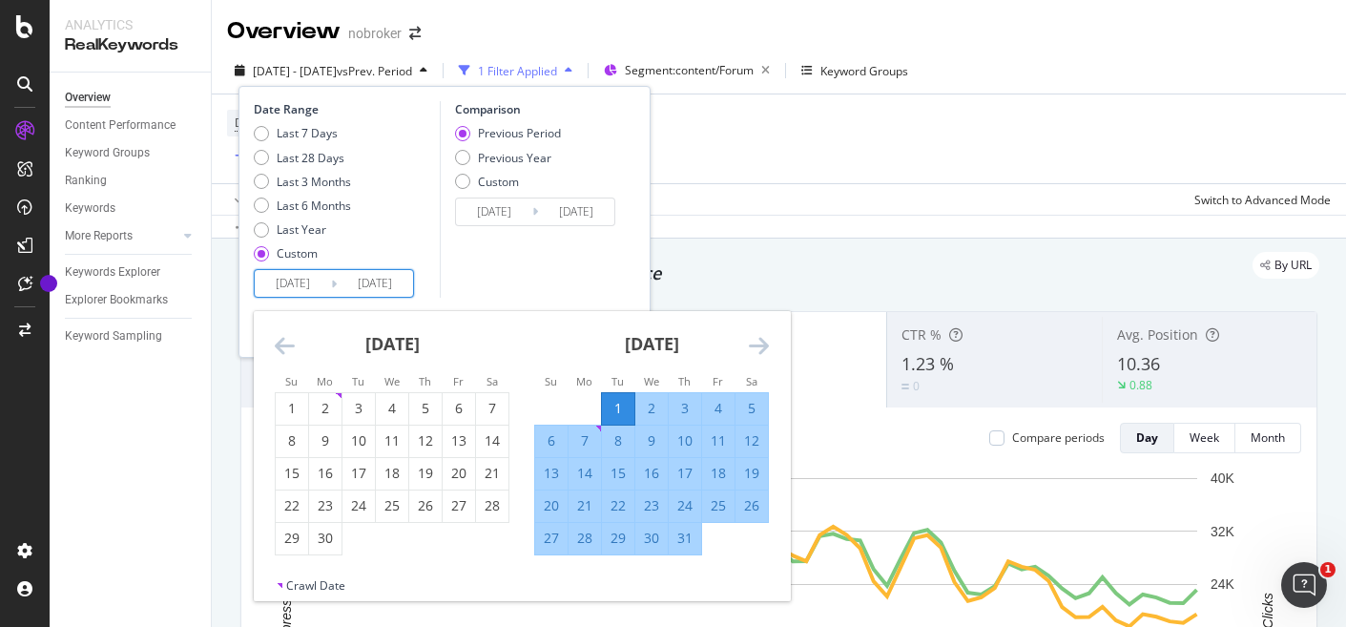
click at [276, 348] on icon "Move backward to switch to the previous month." at bounding box center [285, 345] width 20 height 23
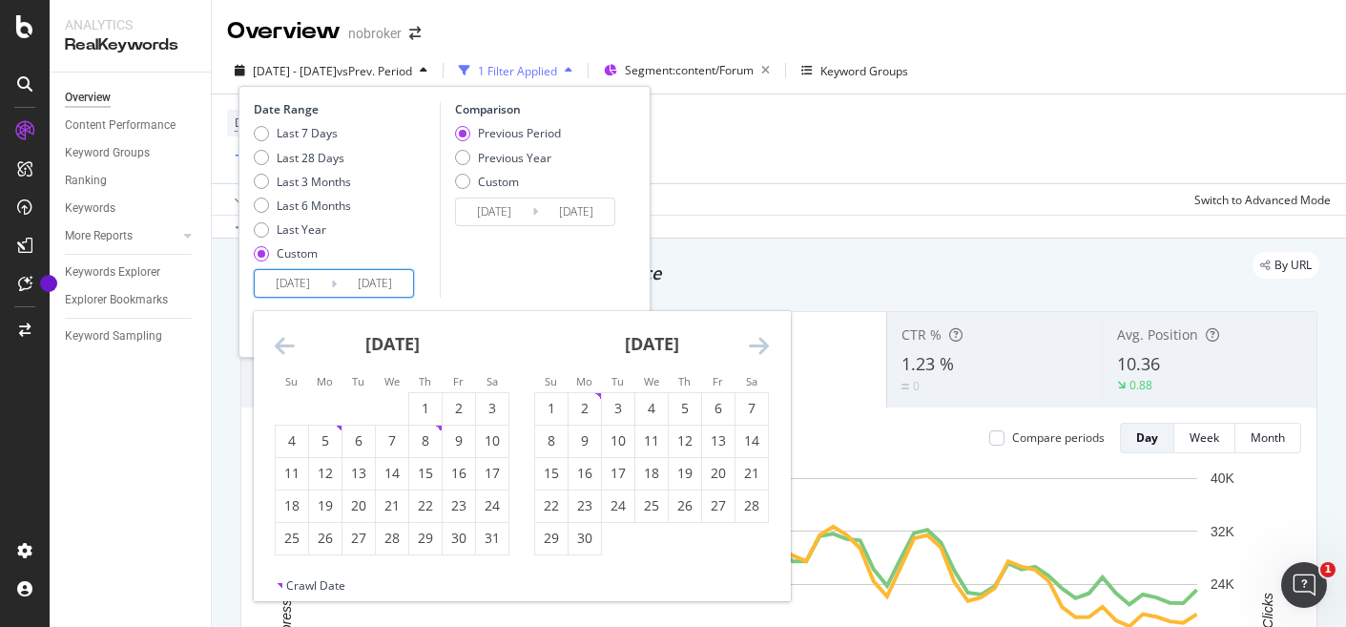
click at [276, 348] on icon "Move backward to switch to the previous month." at bounding box center [285, 345] width 20 height 23
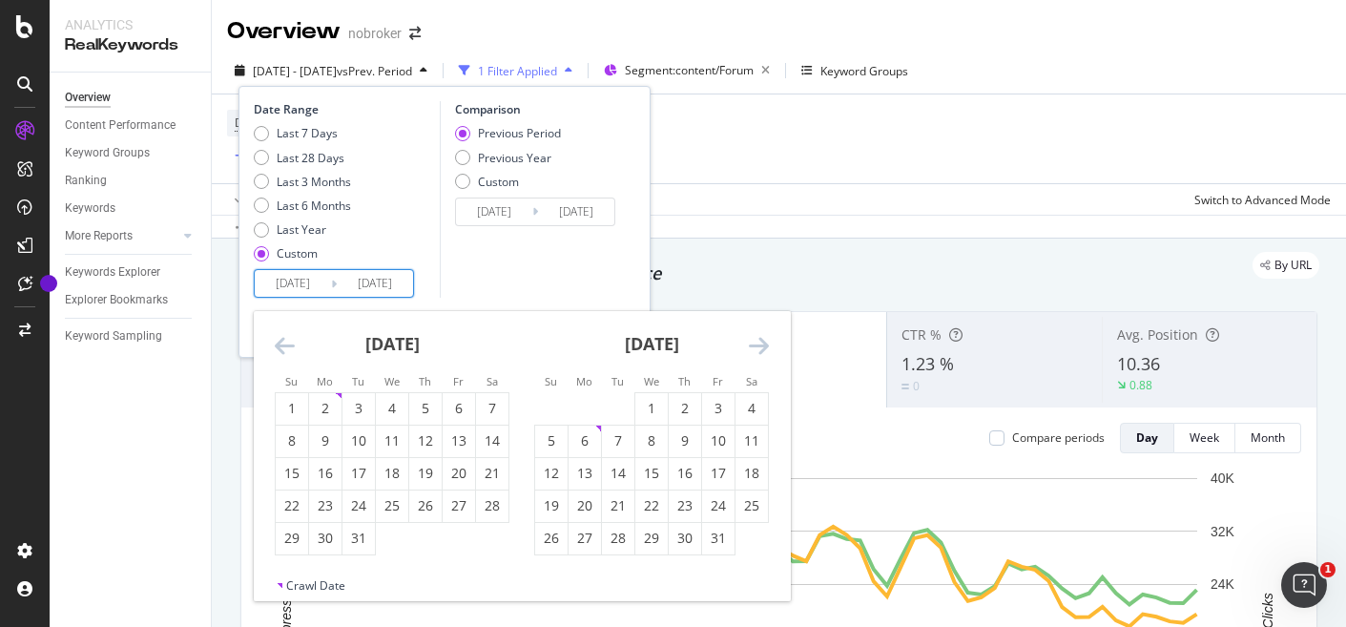
click at [276, 348] on icon "Move backward to switch to the previous month." at bounding box center [285, 345] width 20 height 23
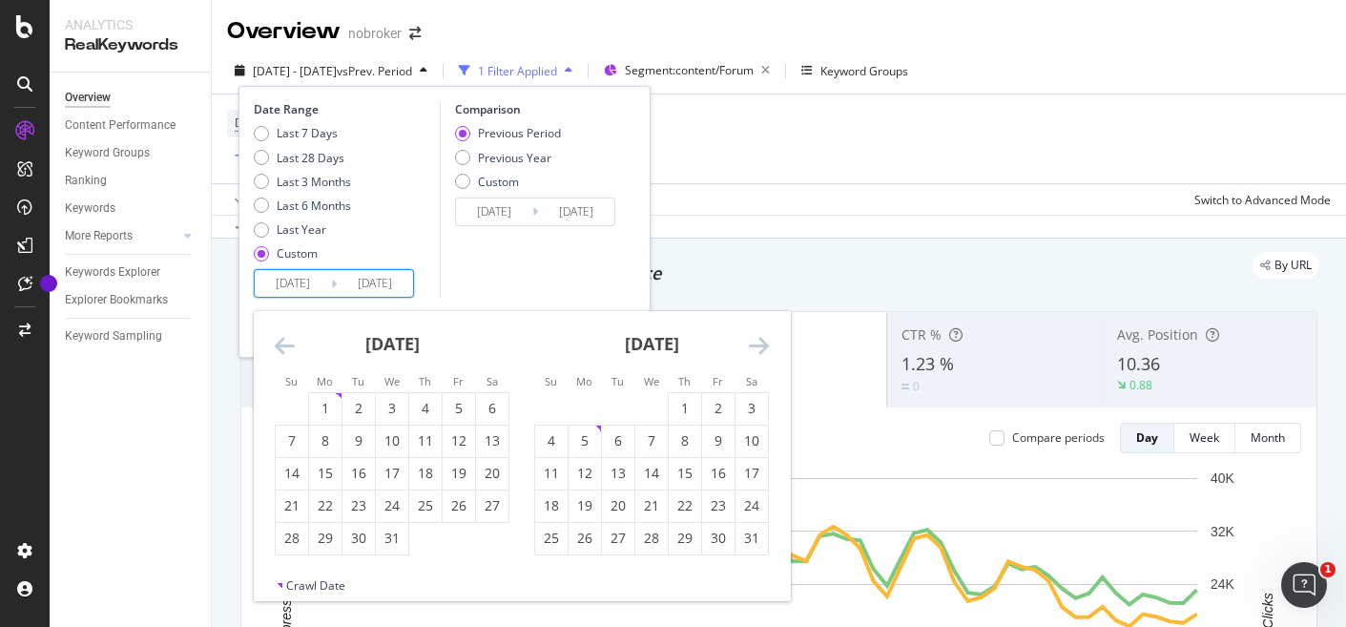
click at [276, 348] on icon "Move backward to switch to the previous month." at bounding box center [285, 345] width 20 height 23
click at [322, 415] on div "1" at bounding box center [325, 408] width 32 height 19
type input "[DATE]"
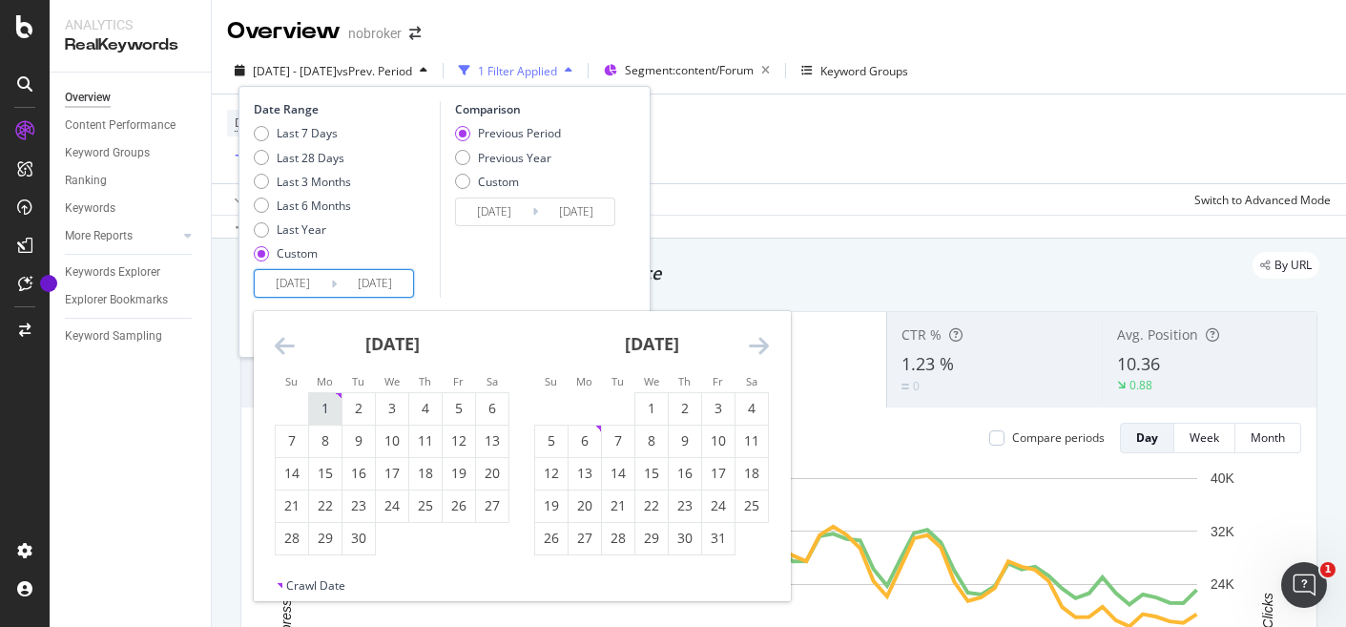
type input "2022/10/30"
type input "[DATE]"
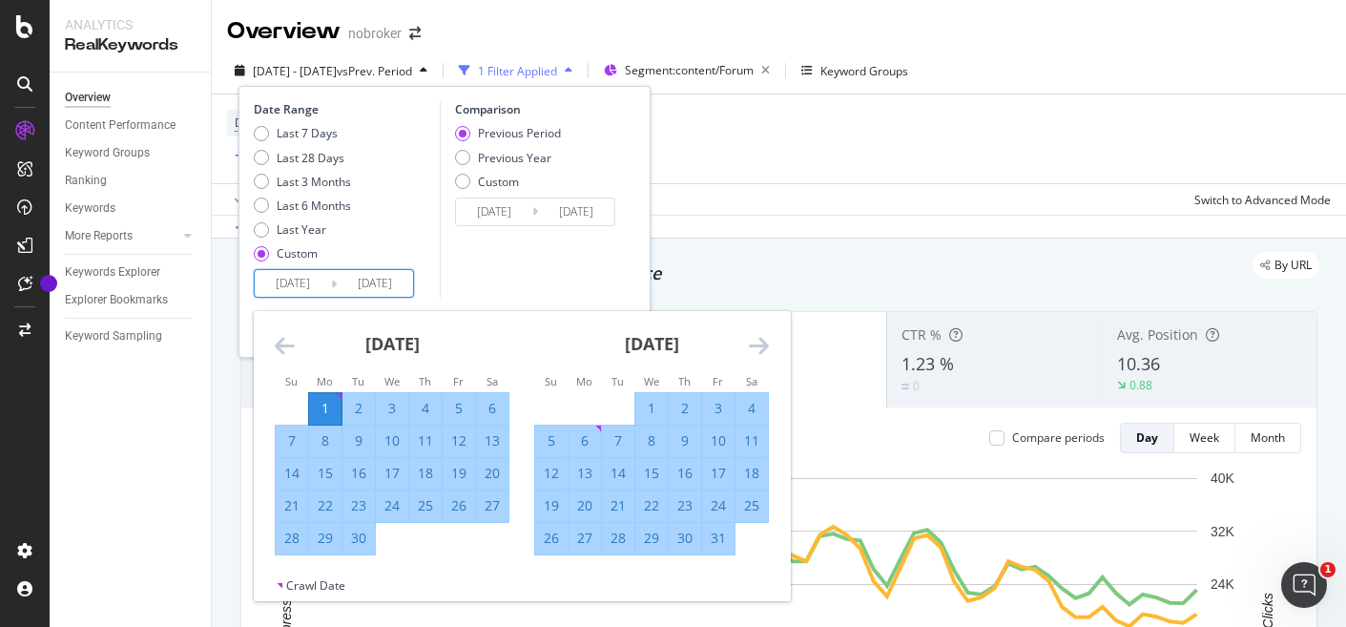
click at [759, 344] on icon "Move forward to switch to the next month." at bounding box center [759, 345] width 20 height 23
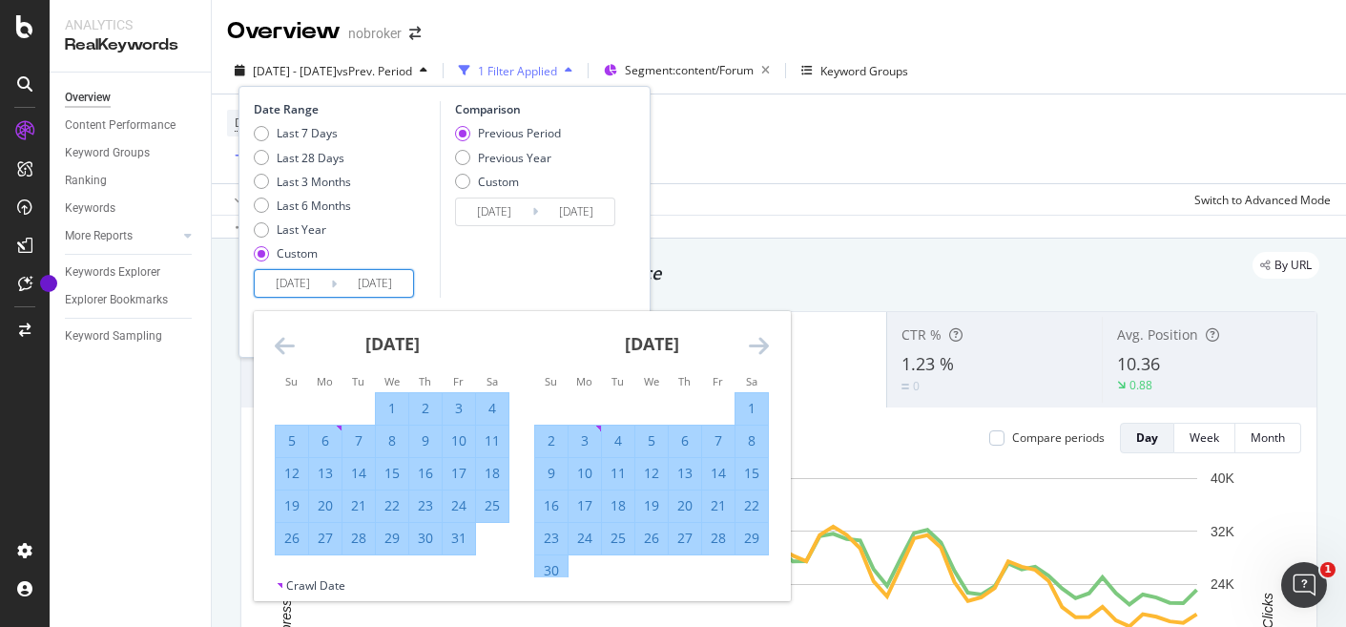
click at [559, 568] on div "30" at bounding box center [551, 570] width 32 height 19
type input "[DATE]"
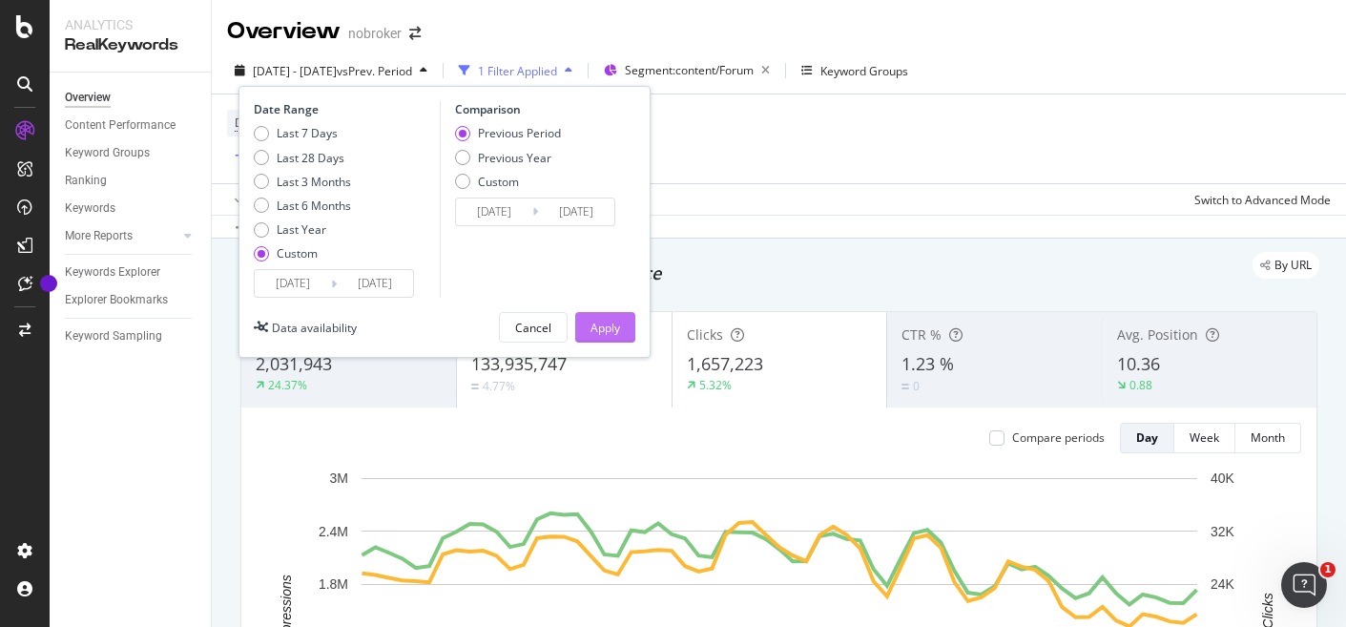
click at [615, 332] on div "Apply" at bounding box center [606, 328] width 30 height 16
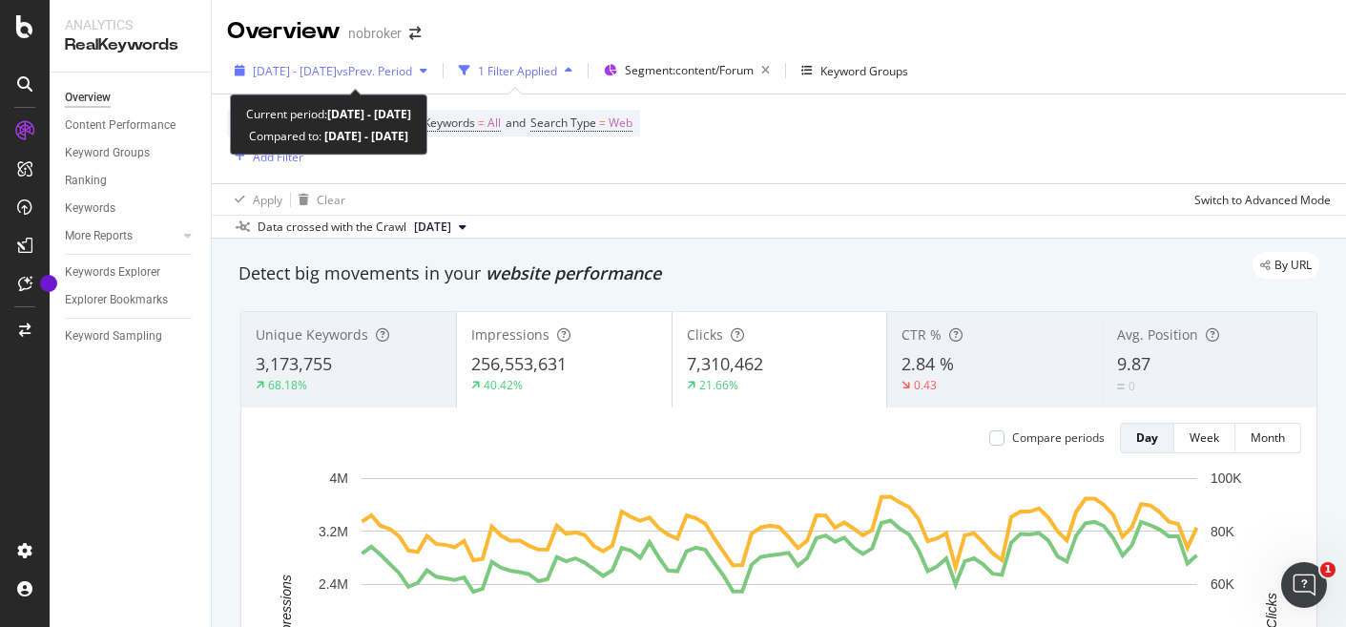
click at [412, 69] on span "vs Prev. Period" at bounding box center [374, 71] width 75 height 16
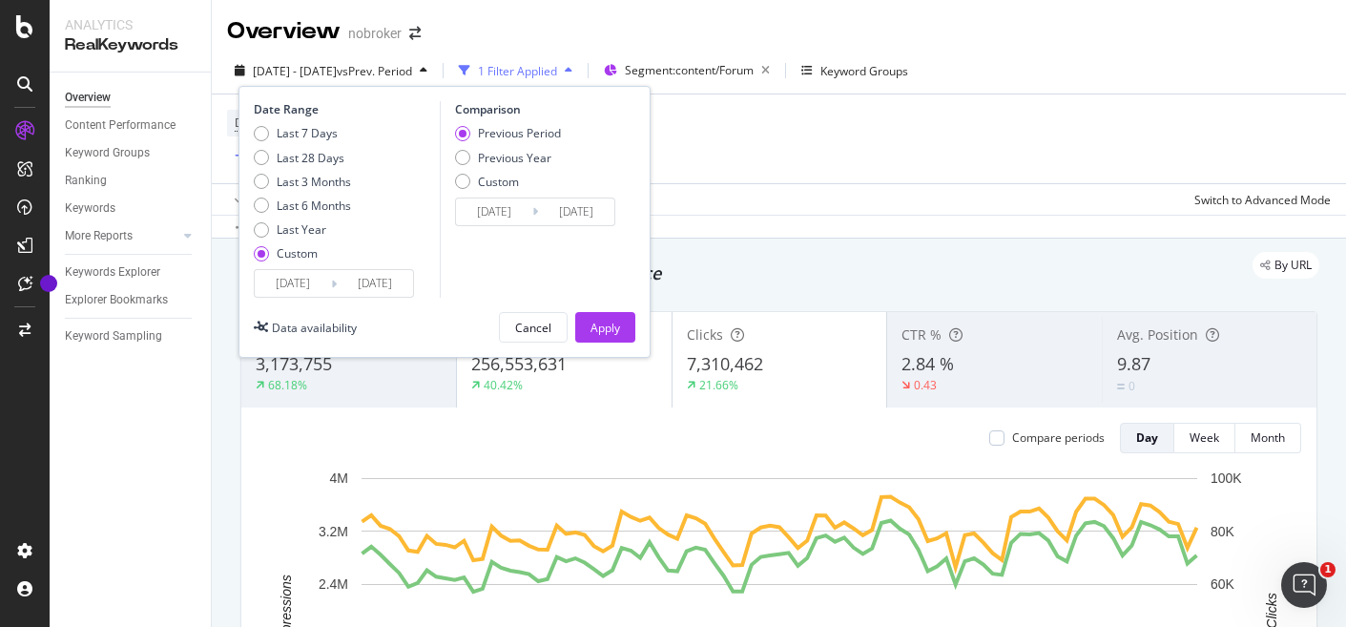
click at [280, 289] on input "[DATE]" at bounding box center [293, 283] width 76 height 27
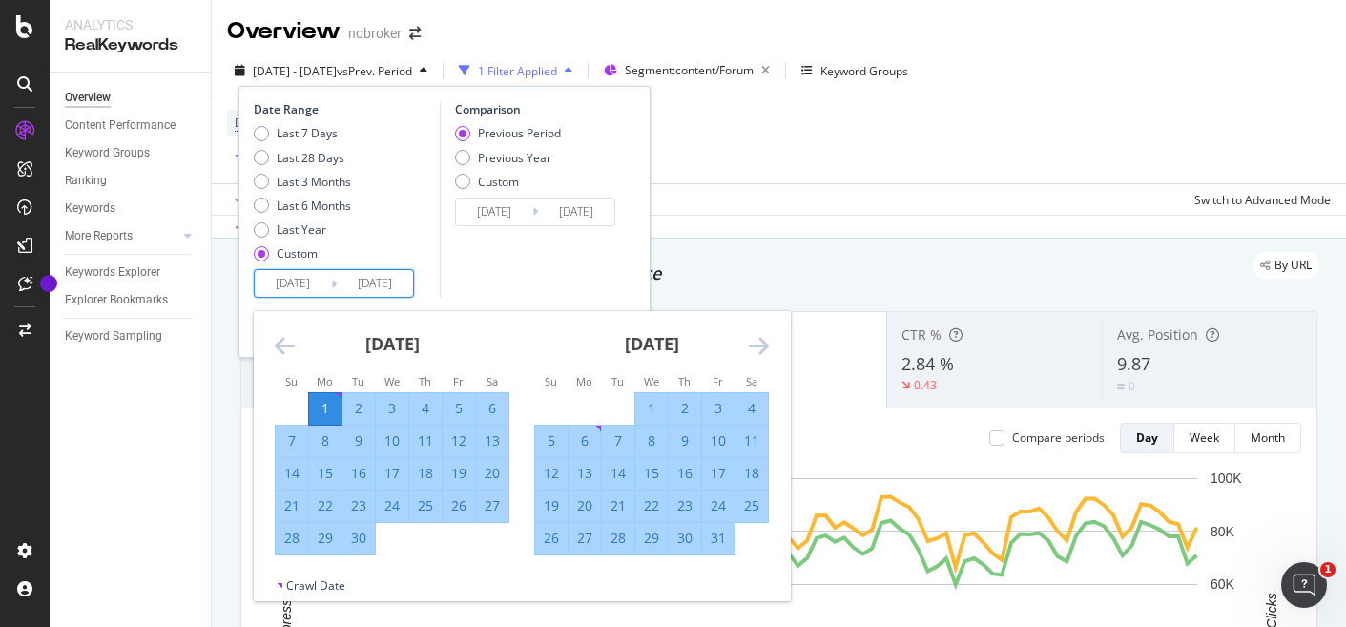
click at [281, 343] on icon "Move backward to switch to the previous month." at bounding box center [285, 345] width 20 height 23
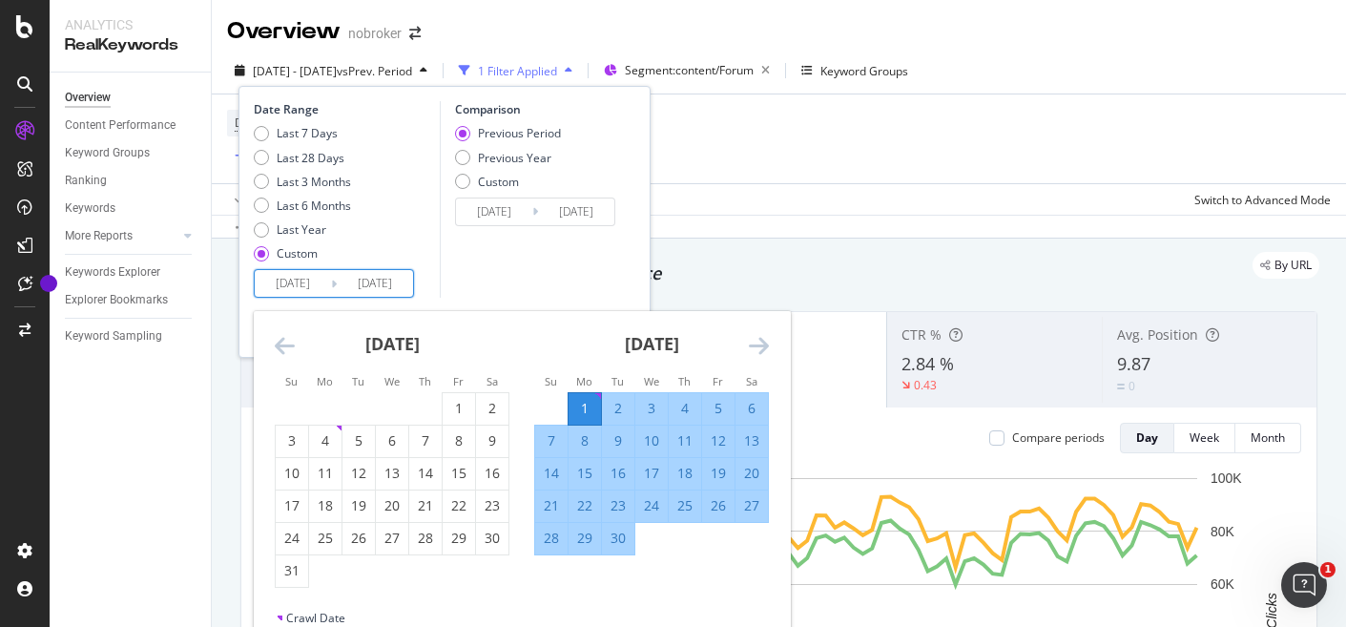
click at [281, 343] on icon "Move backward to switch to the previous month." at bounding box center [285, 345] width 20 height 23
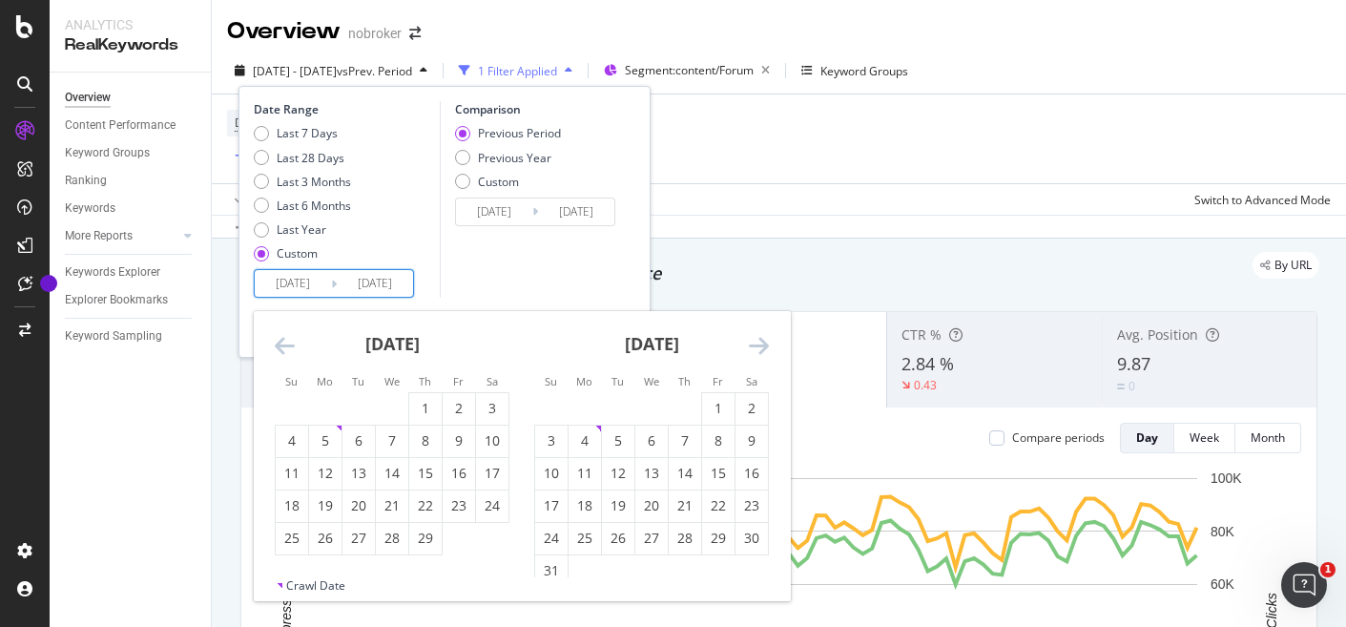
click at [281, 343] on icon "Move backward to switch to the previous month." at bounding box center [285, 345] width 20 height 23
click at [323, 409] on div "1" at bounding box center [325, 408] width 32 height 19
type input "[DATE]"
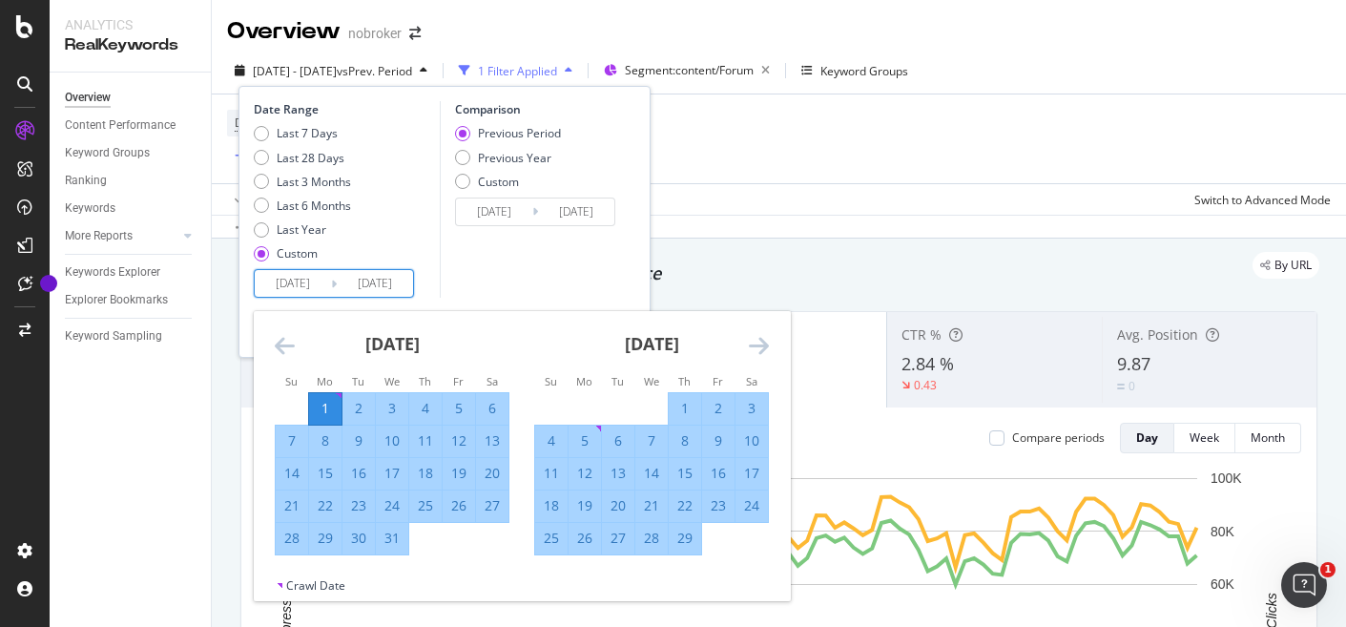
click at [759, 340] on icon "Move forward to switch to the next month." at bounding box center [759, 345] width 20 height 23
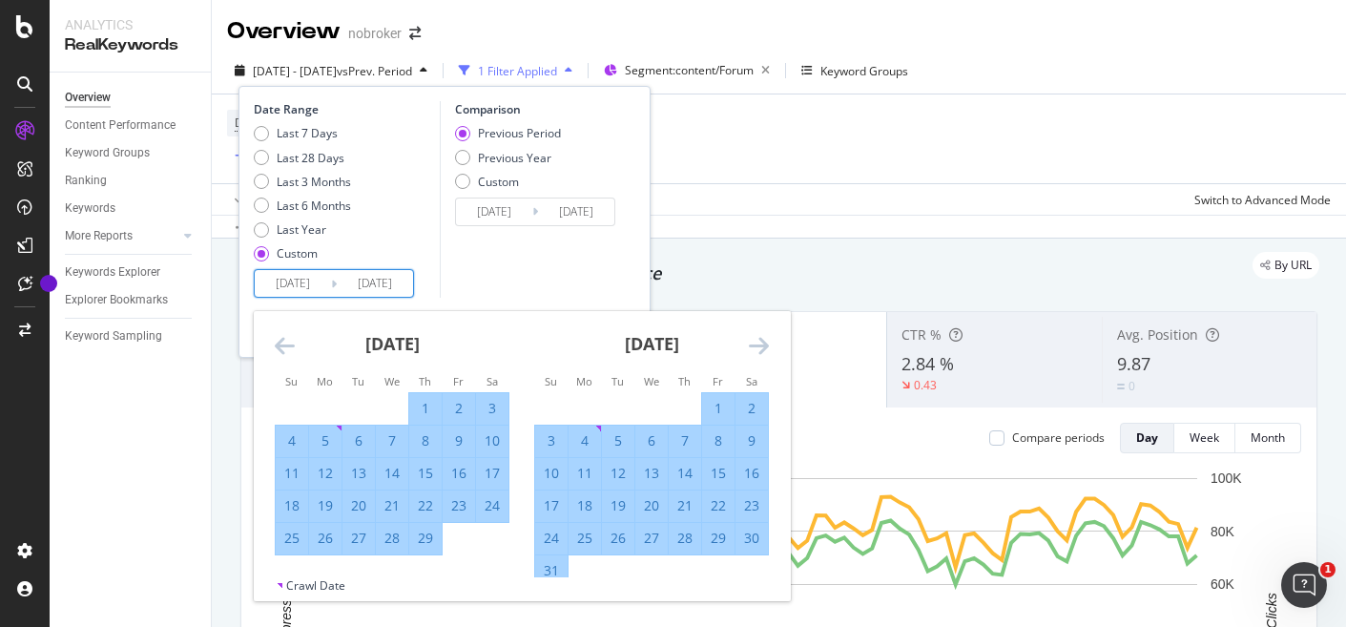
click at [549, 569] on div "31" at bounding box center [551, 570] width 32 height 19
type input "[DATE]"
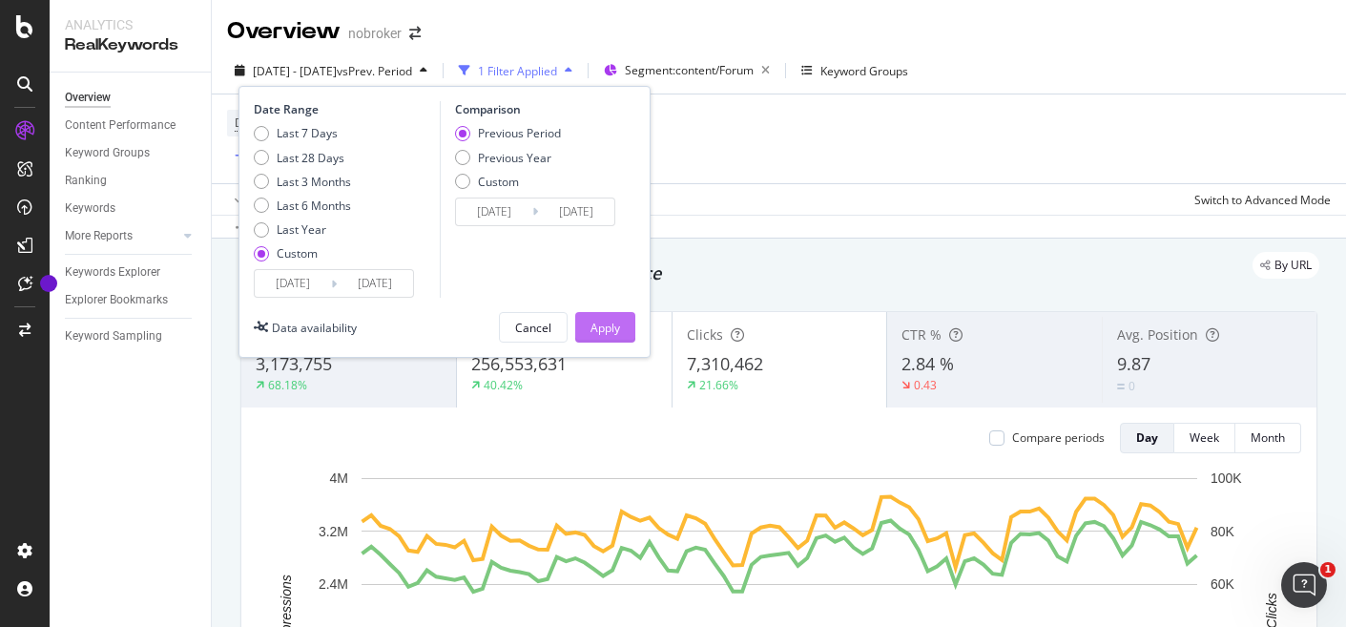
click at [607, 327] on div "Apply" at bounding box center [606, 328] width 30 height 16
